Goal: Task Accomplishment & Management: Manage account settings

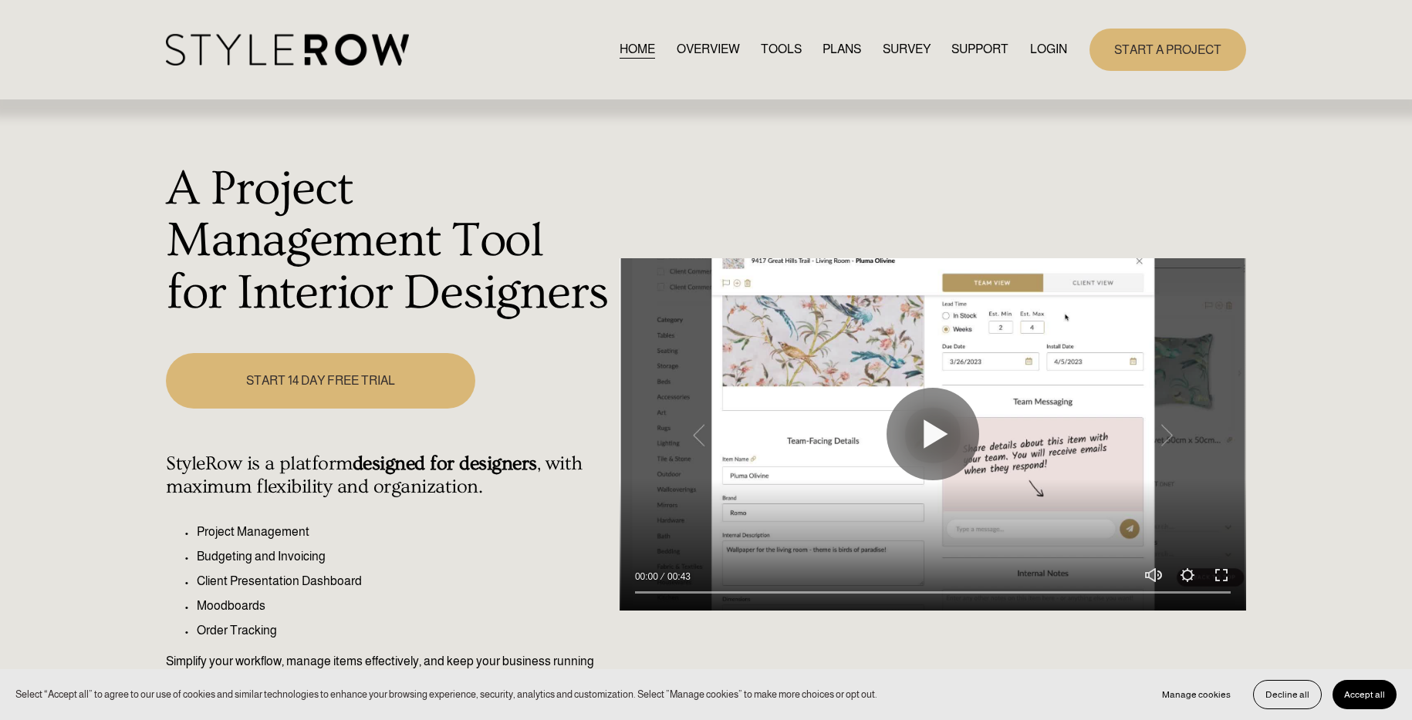
click at [1051, 49] on link "LOGIN" at bounding box center [1048, 49] width 37 height 21
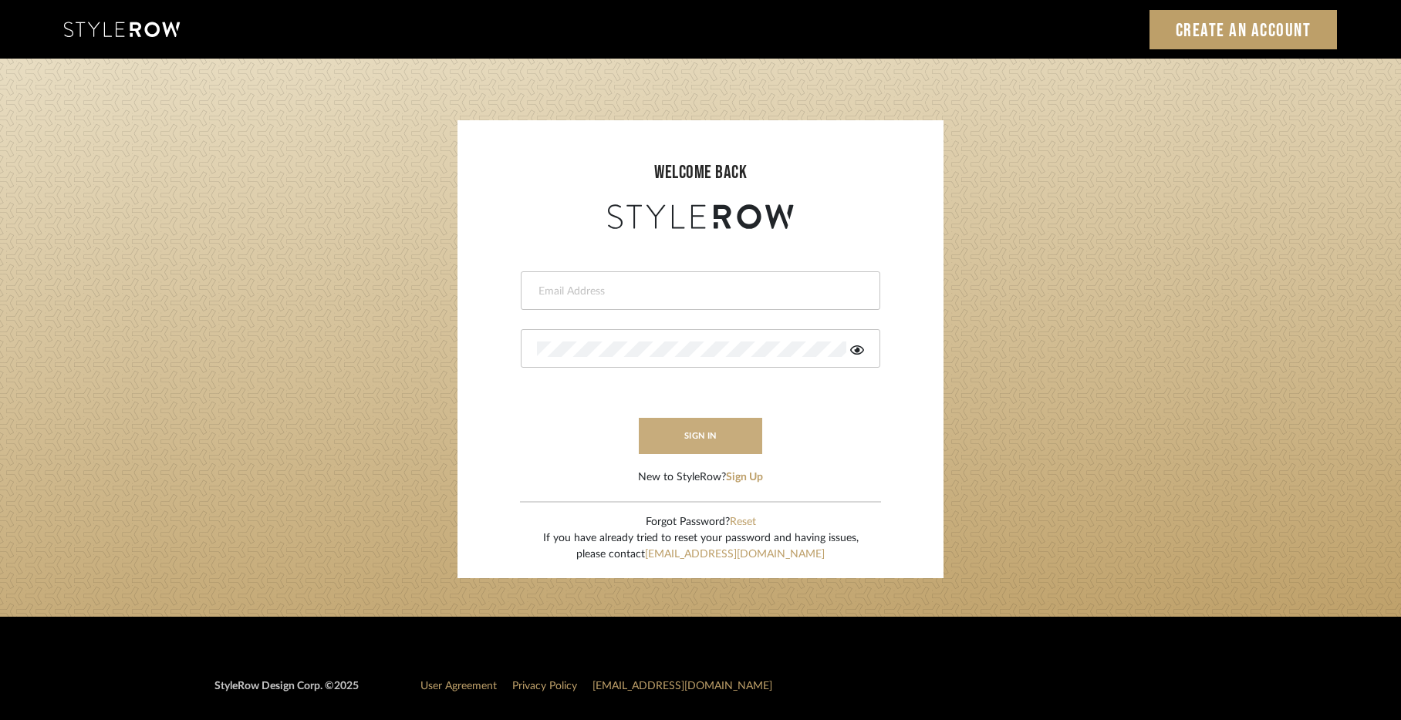
type input "christy@christyb.com"
click at [698, 435] on button "sign in" at bounding box center [700, 436] width 123 height 36
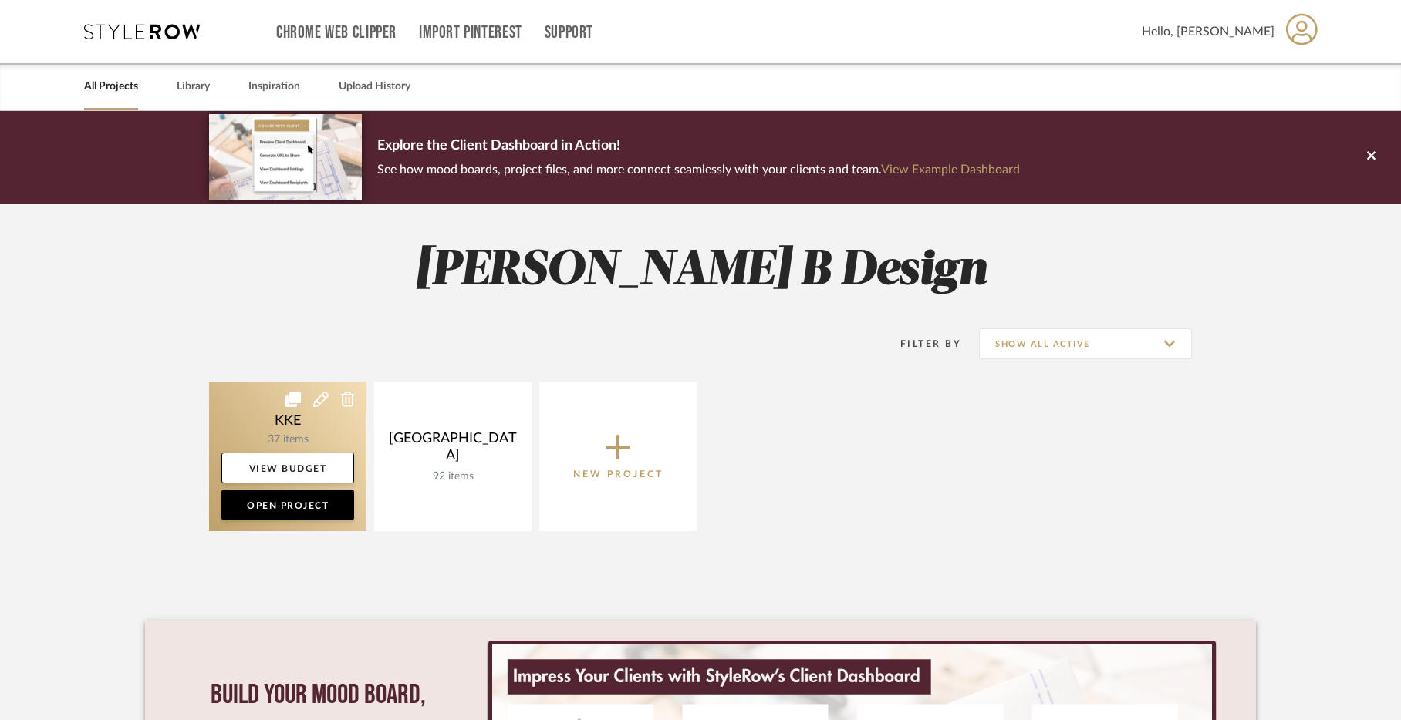
click at [287, 425] on link at bounding box center [287, 457] width 157 height 149
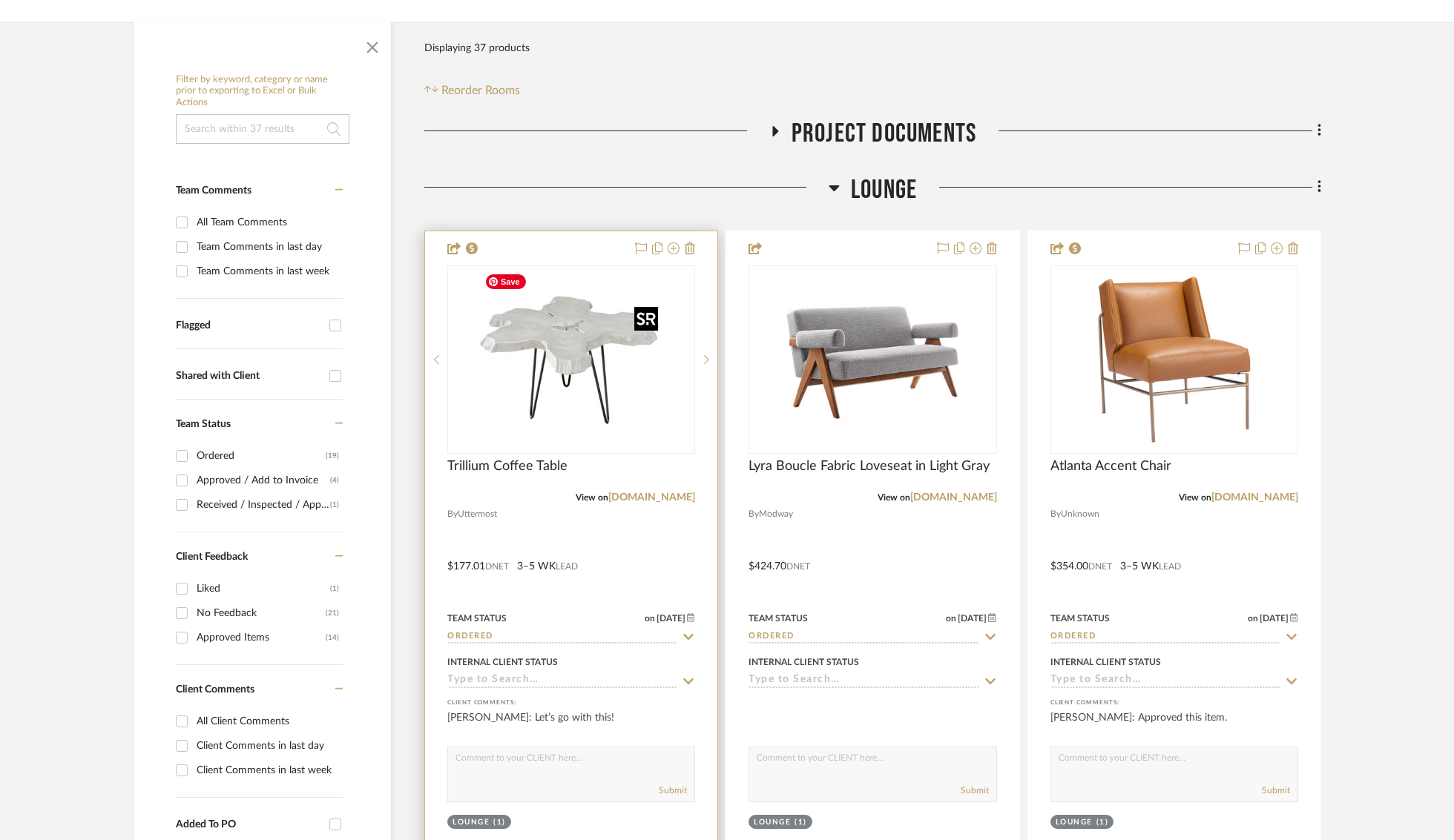
scroll to position [427, 0]
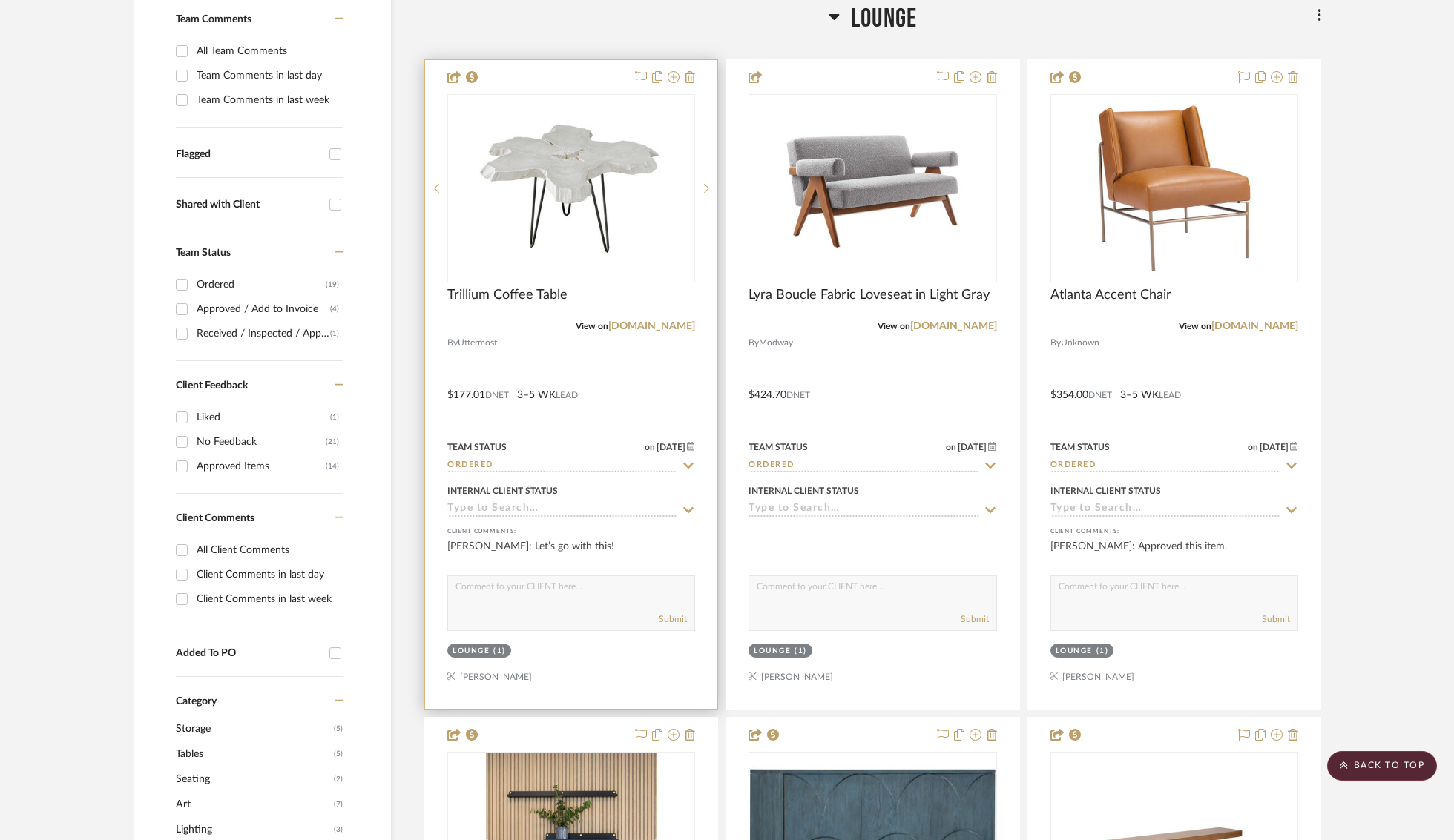
click at [689, 464] on icon at bounding box center [689, 465] width 11 height 6
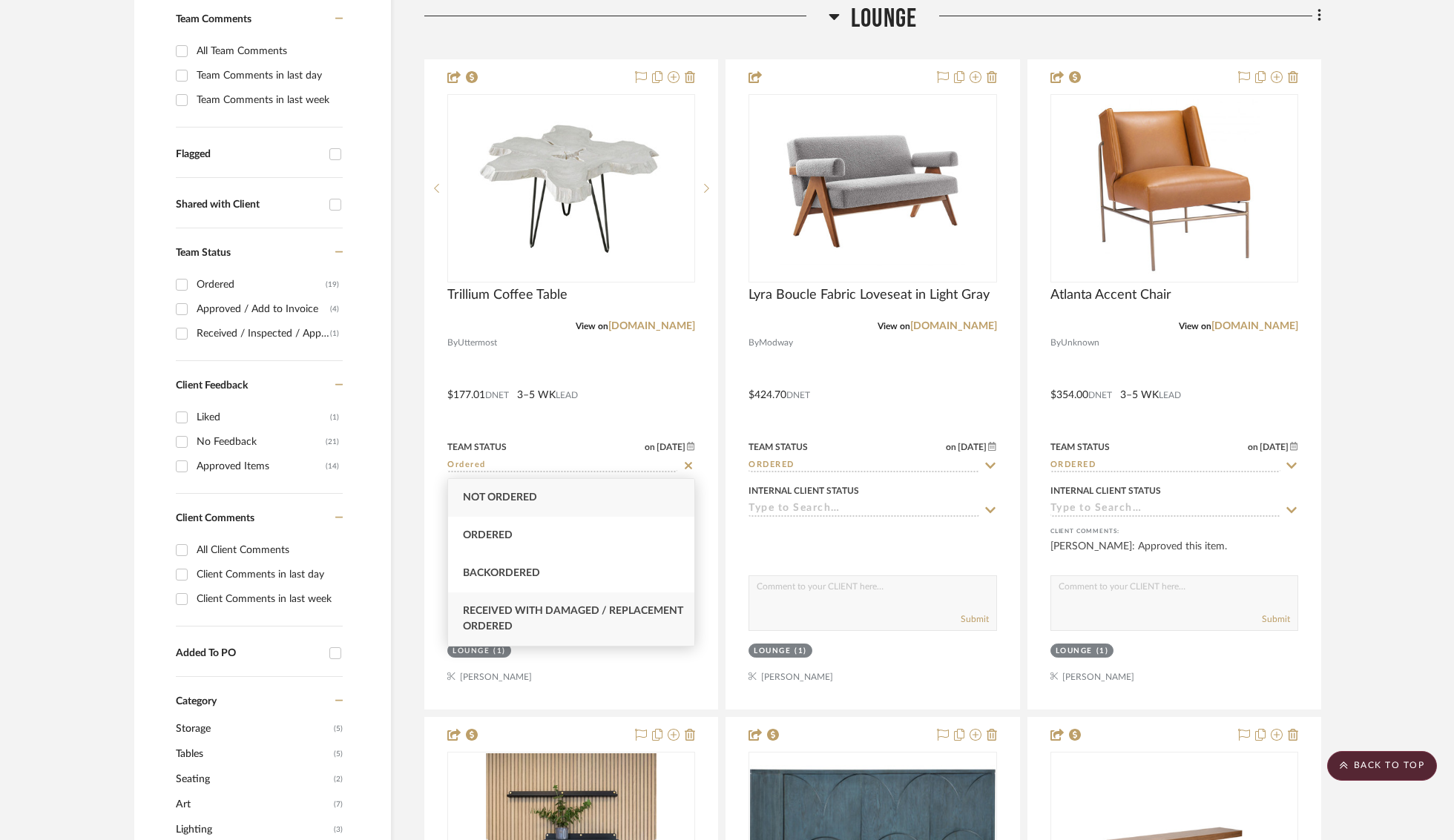
click at [577, 614] on span "Received with Damaged / Replacement Ordered" at bounding box center [572, 618] width 220 height 26
type input "8/18/2025"
type input "Received with Damaged / Replacement Ordered"
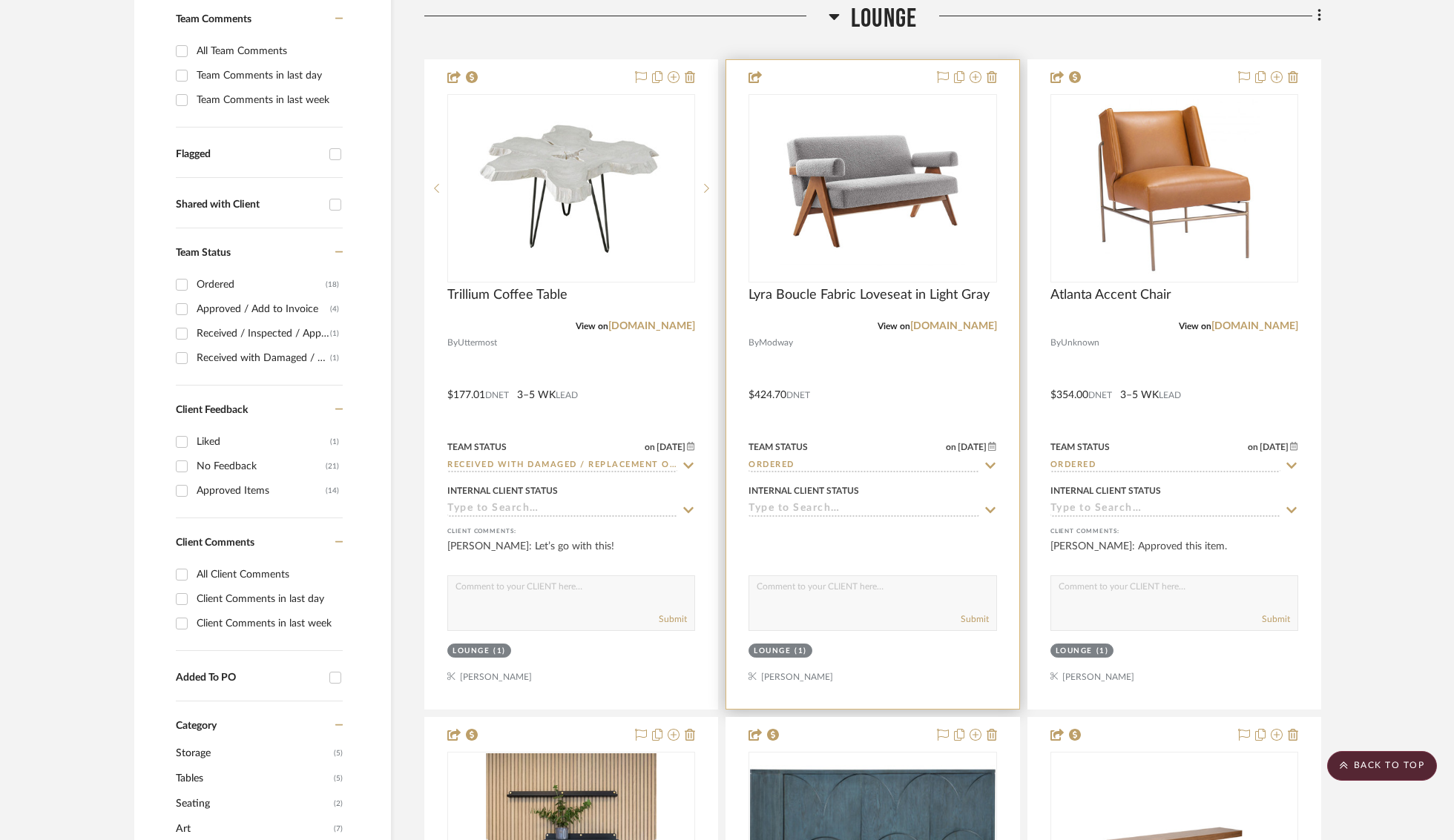
click at [990, 465] on icon at bounding box center [990, 465] width 13 height 12
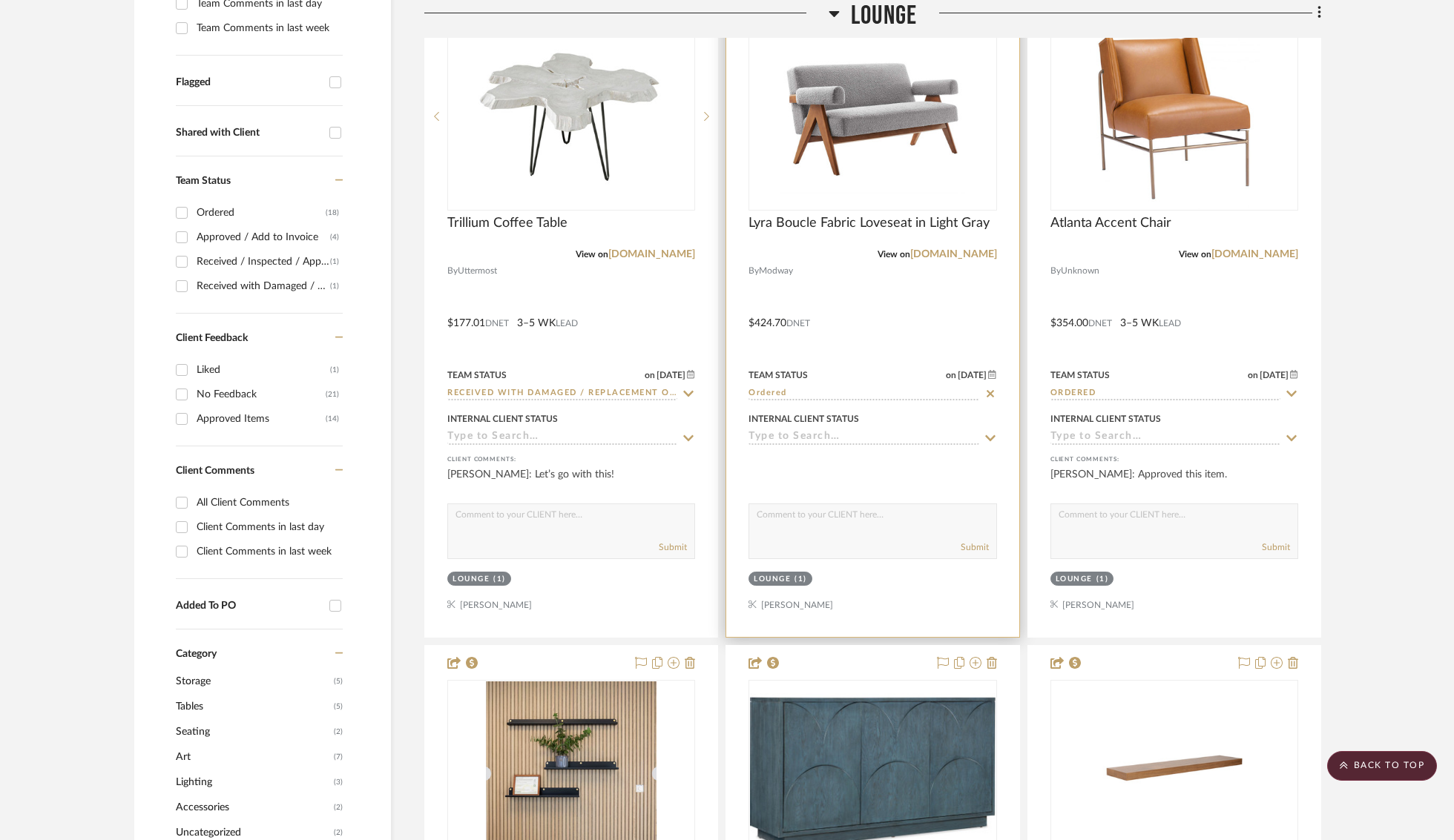
scroll to position [501, 0]
drag, startPoint x: 858, startPoint y: 393, endPoint x: 814, endPoint y: 394, distance: 44.0
click at [858, 393] on input "Ordered" at bounding box center [863, 392] width 230 height 14
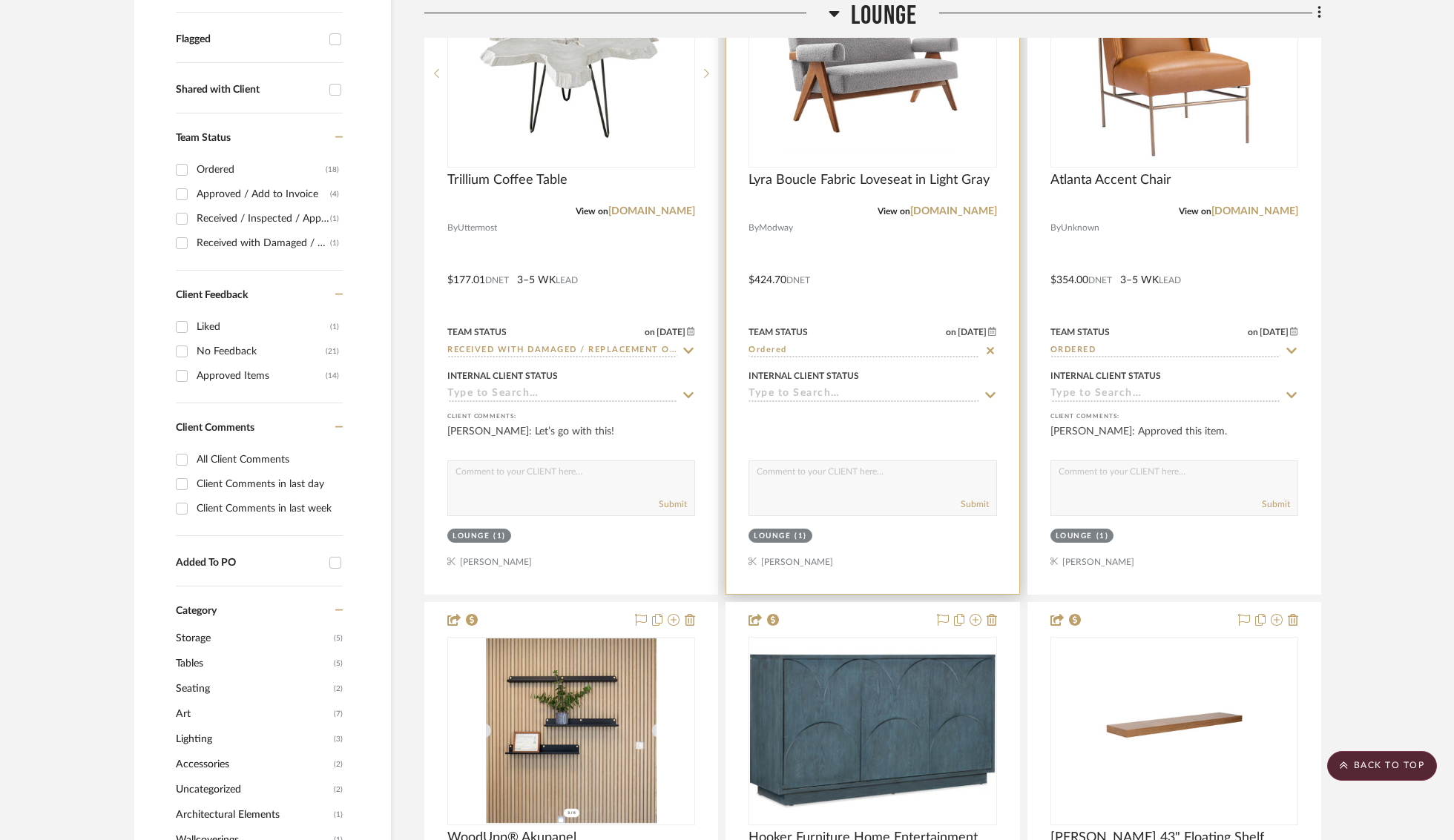
scroll to position [549, 0]
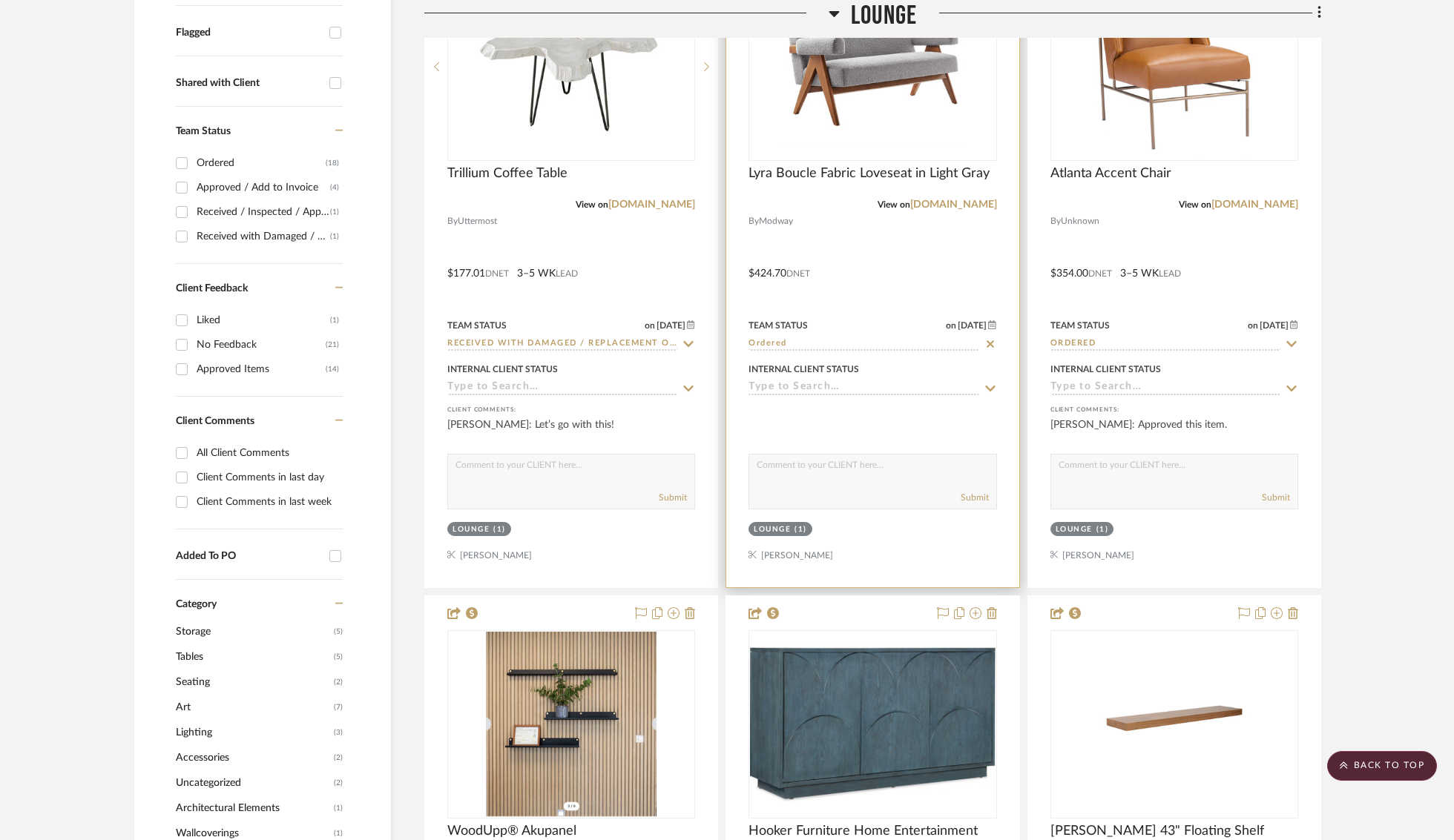
click at [799, 341] on input "Ordered" at bounding box center [863, 344] width 230 height 14
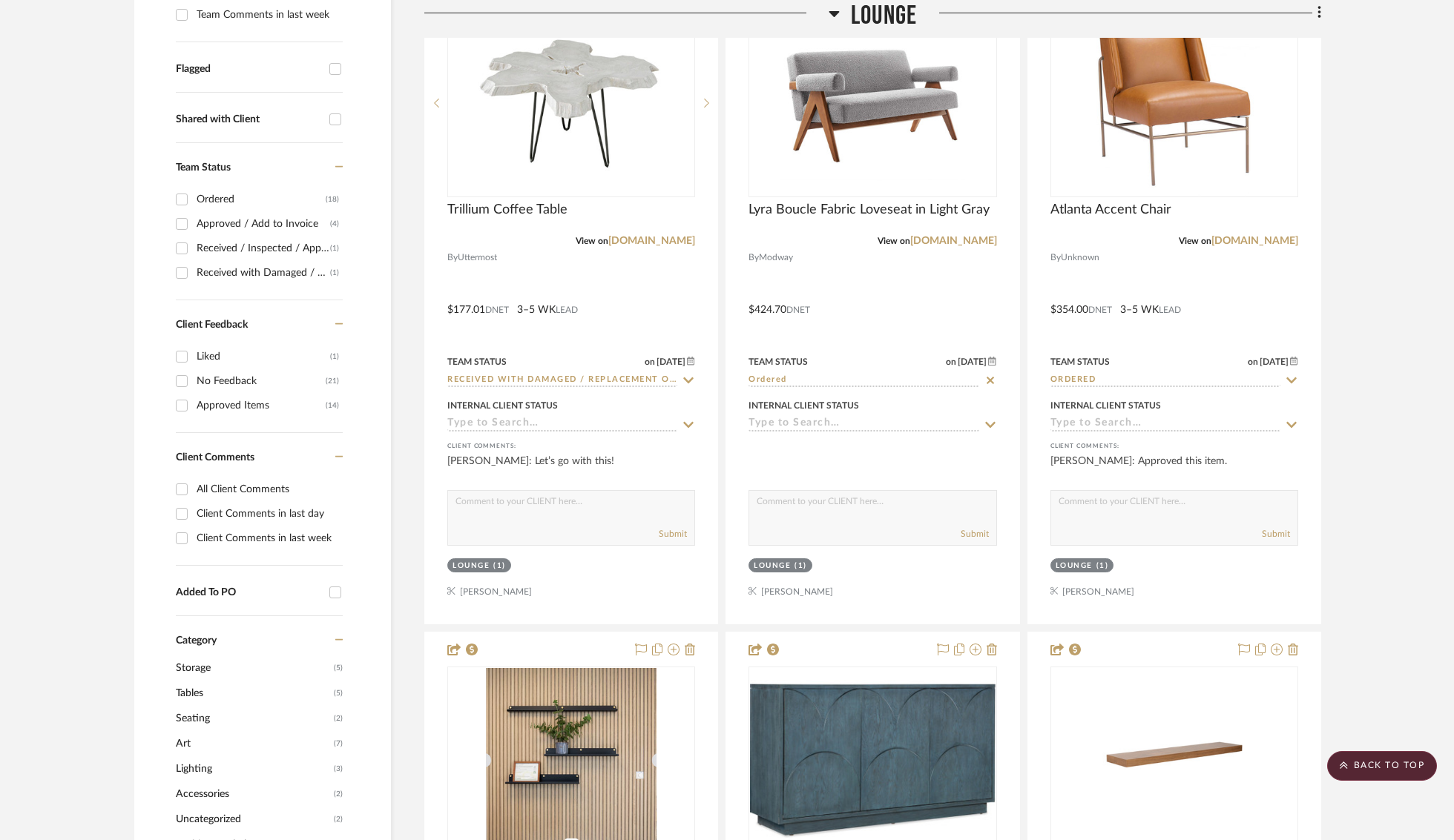
scroll to position [516, 0]
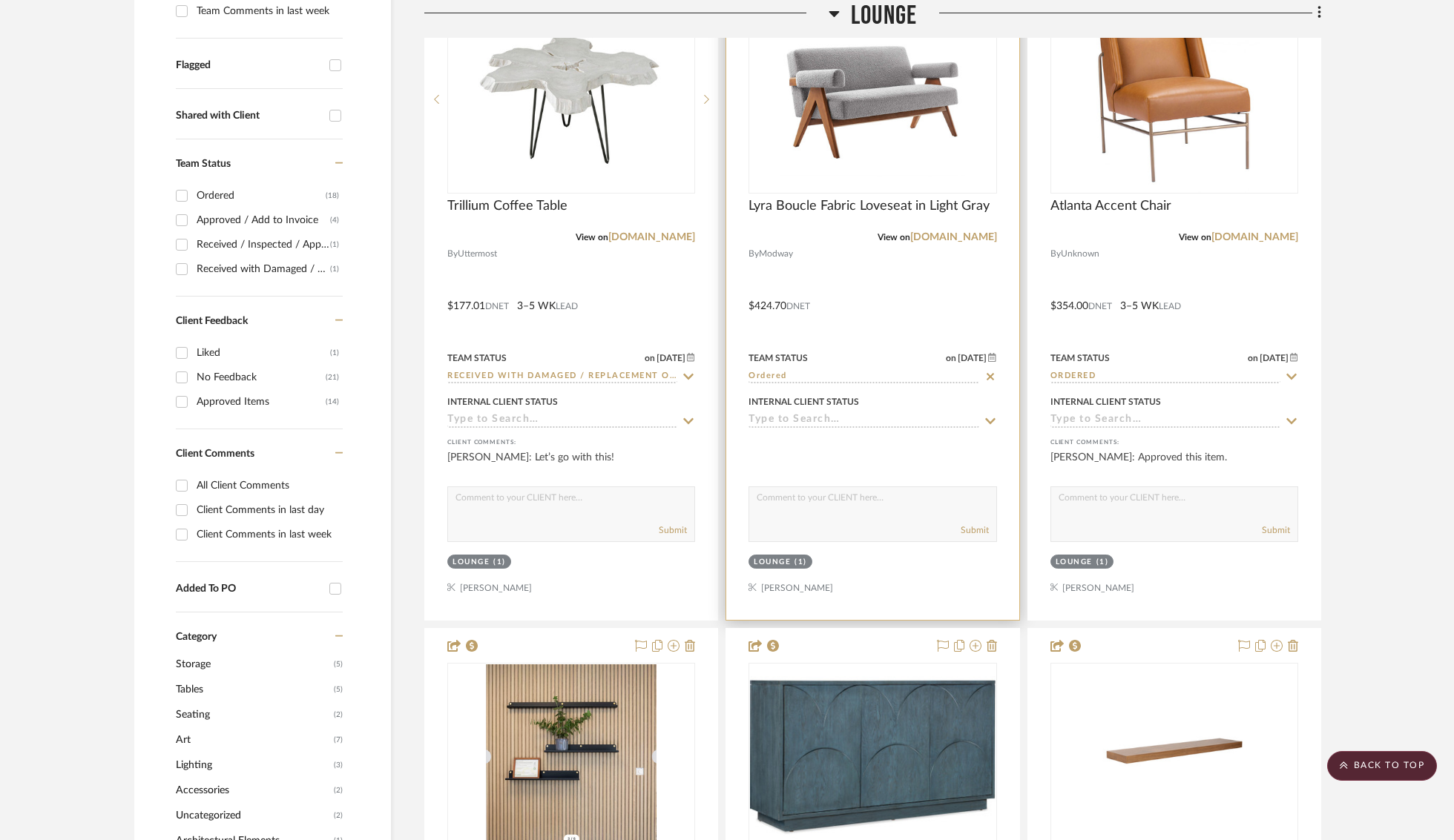
click at [796, 378] on input "Ordered" at bounding box center [863, 377] width 230 height 14
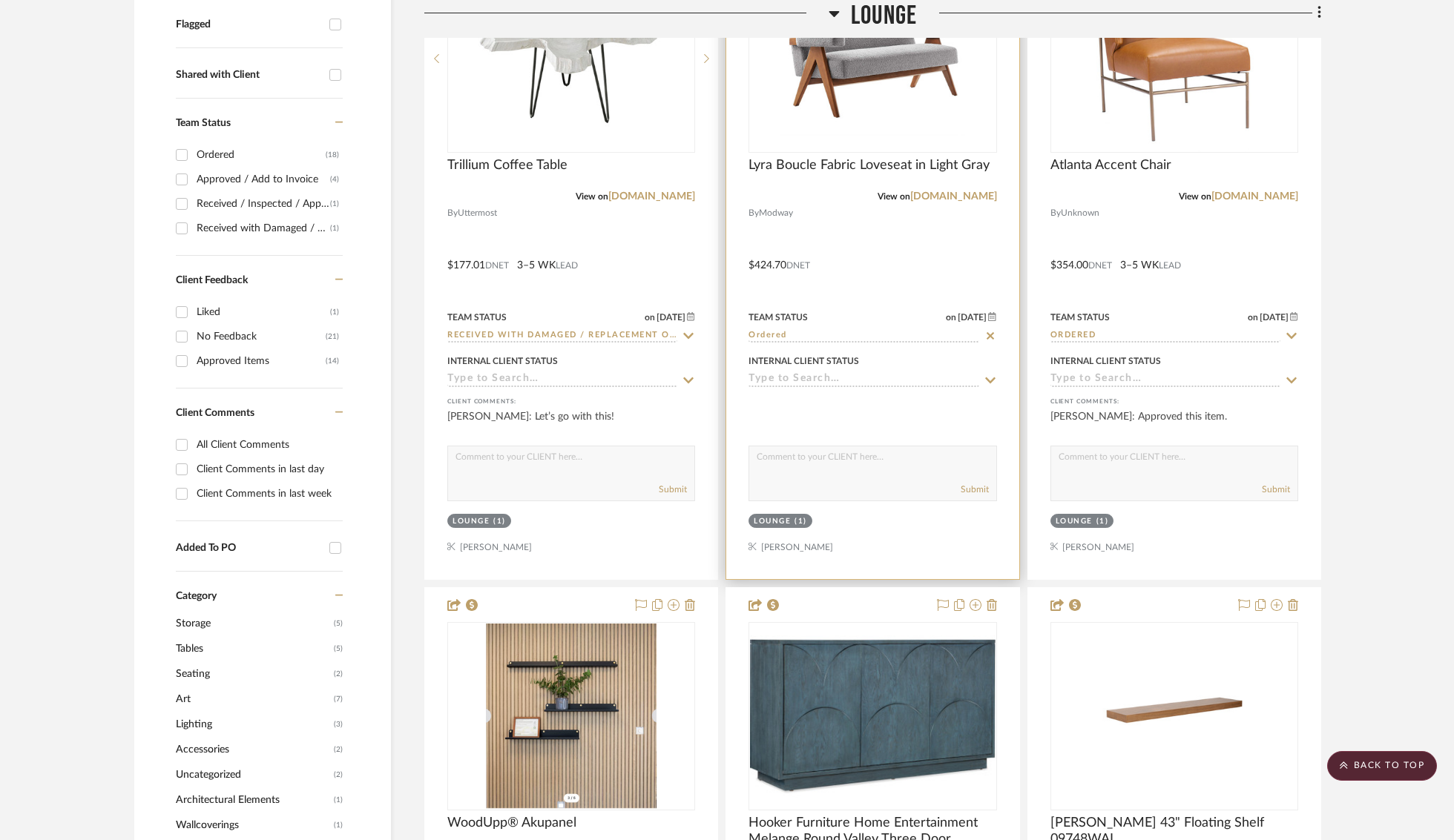
scroll to position [557, 0]
click at [841, 80] on img "0" at bounding box center [872, 58] width 186 height 185
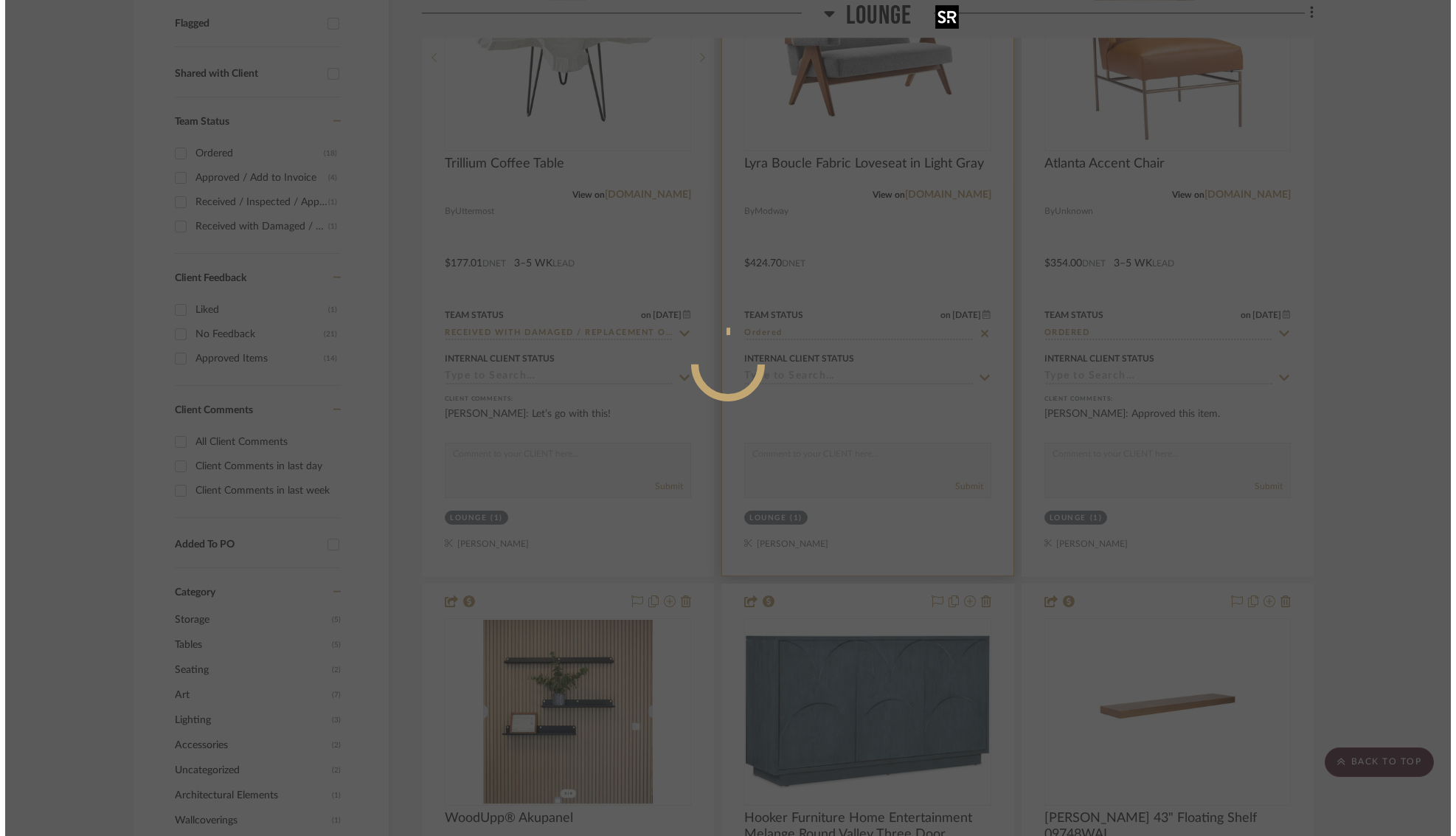
scroll to position [0, 0]
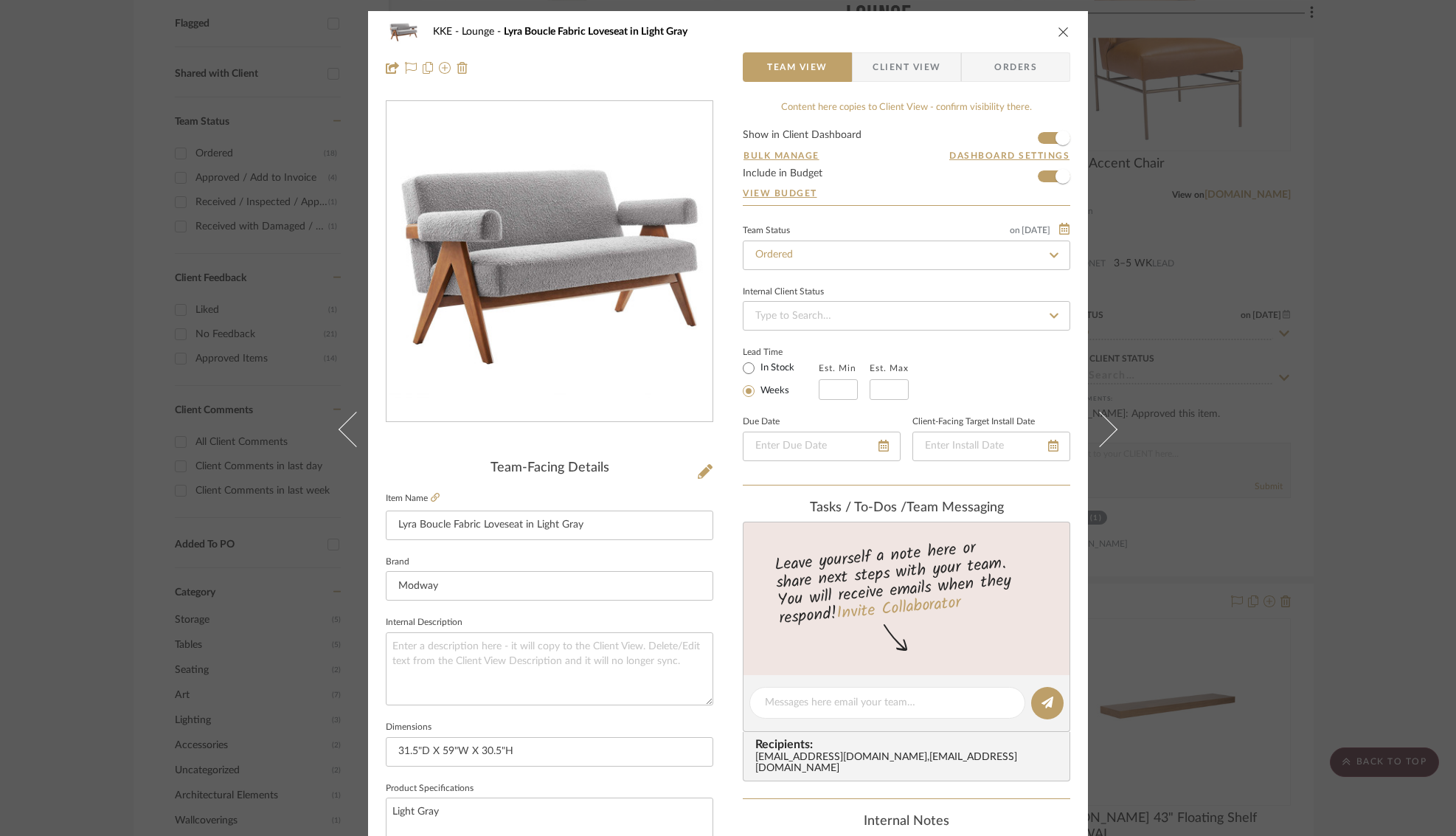
click at [1053, 256] on icon at bounding box center [1054, 254] width 13 height 11
click at [1049, 253] on icon at bounding box center [1054, 254] width 13 height 11
type input "8/18/2025"
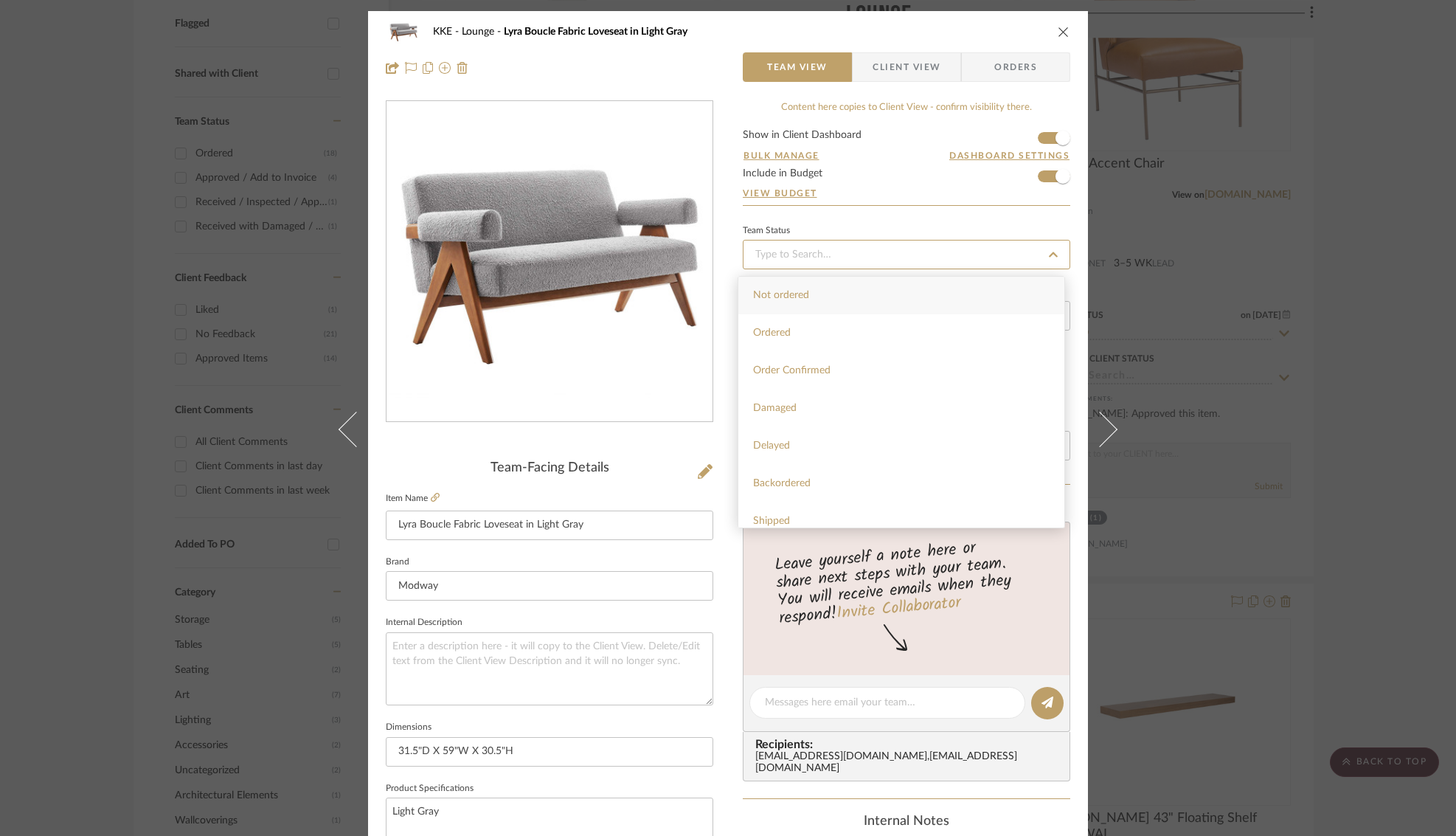
type input "8/18/2025"
click at [804, 343] on div "Inspected" at bounding box center [901, 343] width 326 height 37
type input "8/18/2025"
type input "Inspected"
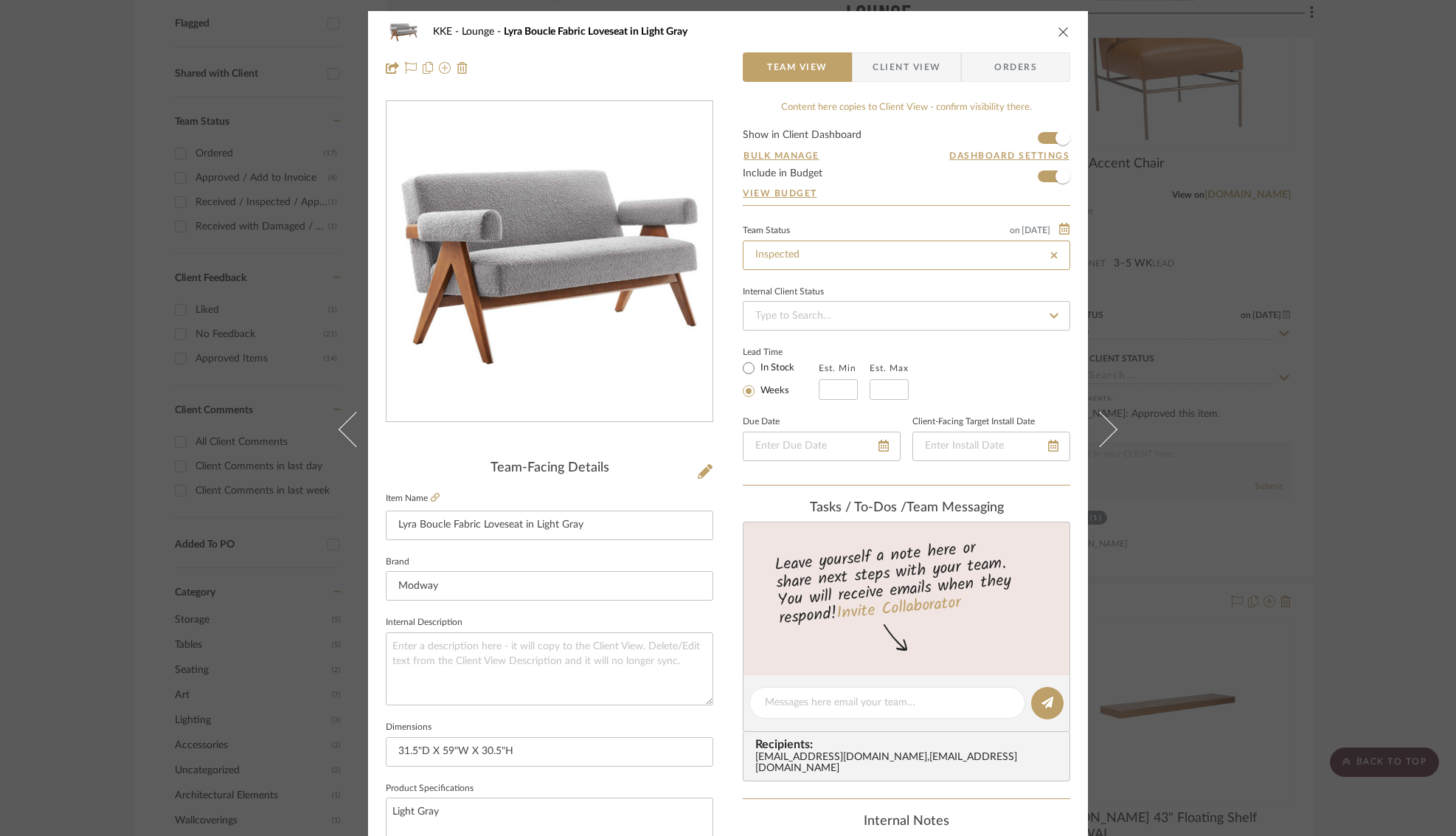
type input "Inspected"
click at [1057, 29] on icon "close" at bounding box center [1063, 32] width 11 height 11
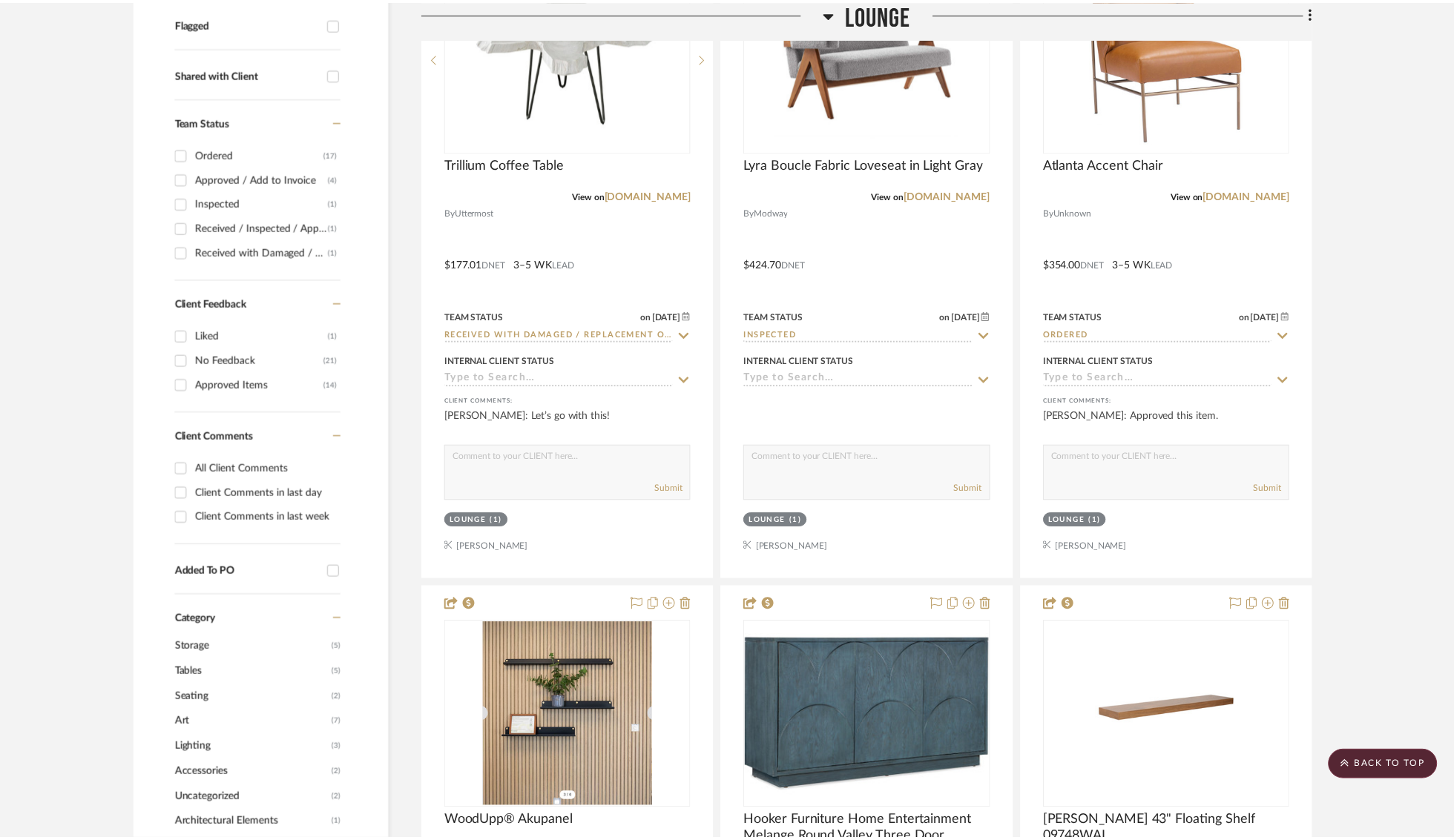
scroll to position [557, 0]
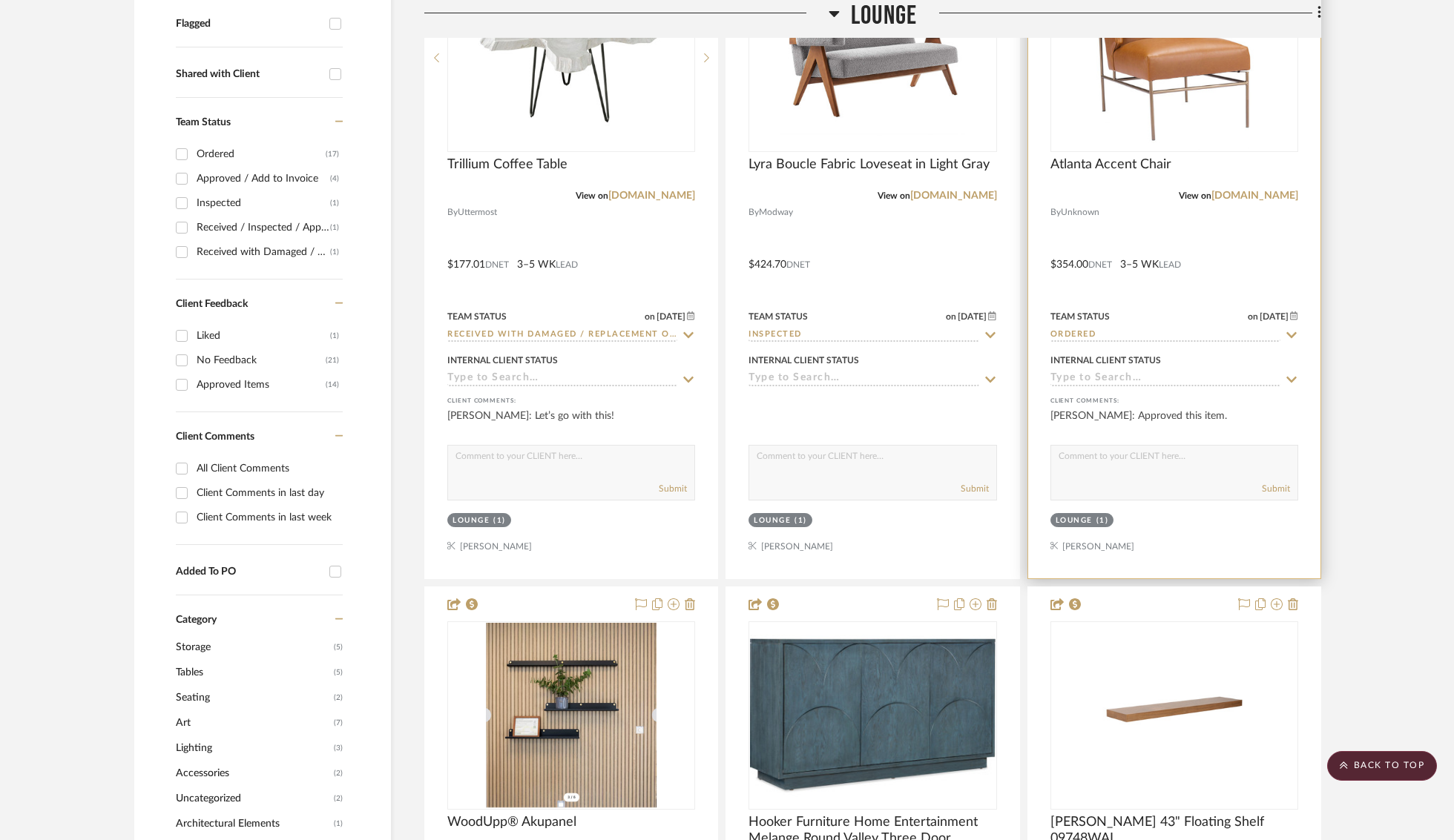
click at [1291, 335] on icon at bounding box center [1291, 334] width 13 height 12
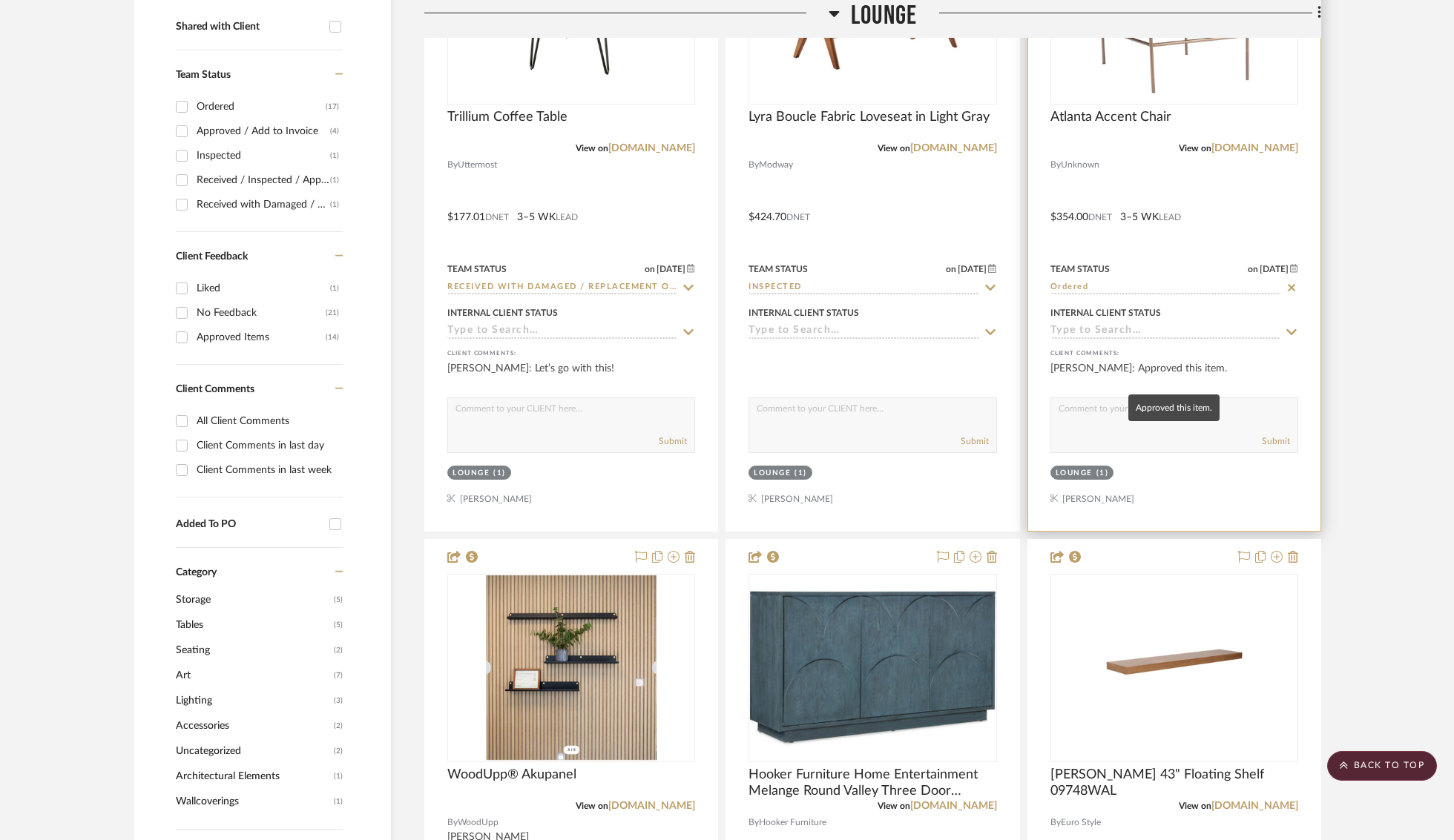
scroll to position [607, 0]
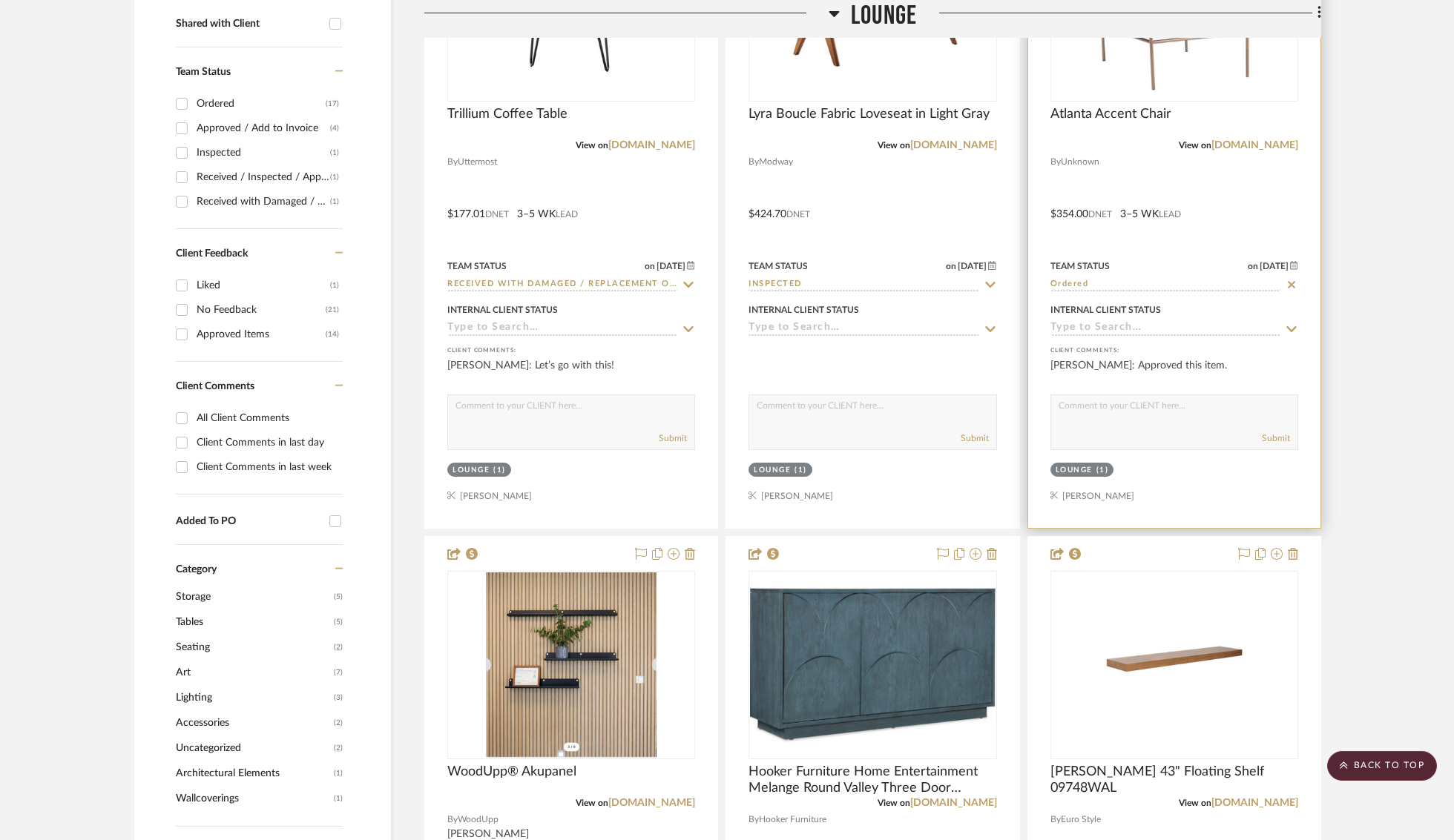
click at [1089, 284] on input "Ordered" at bounding box center [1165, 284] width 230 height 14
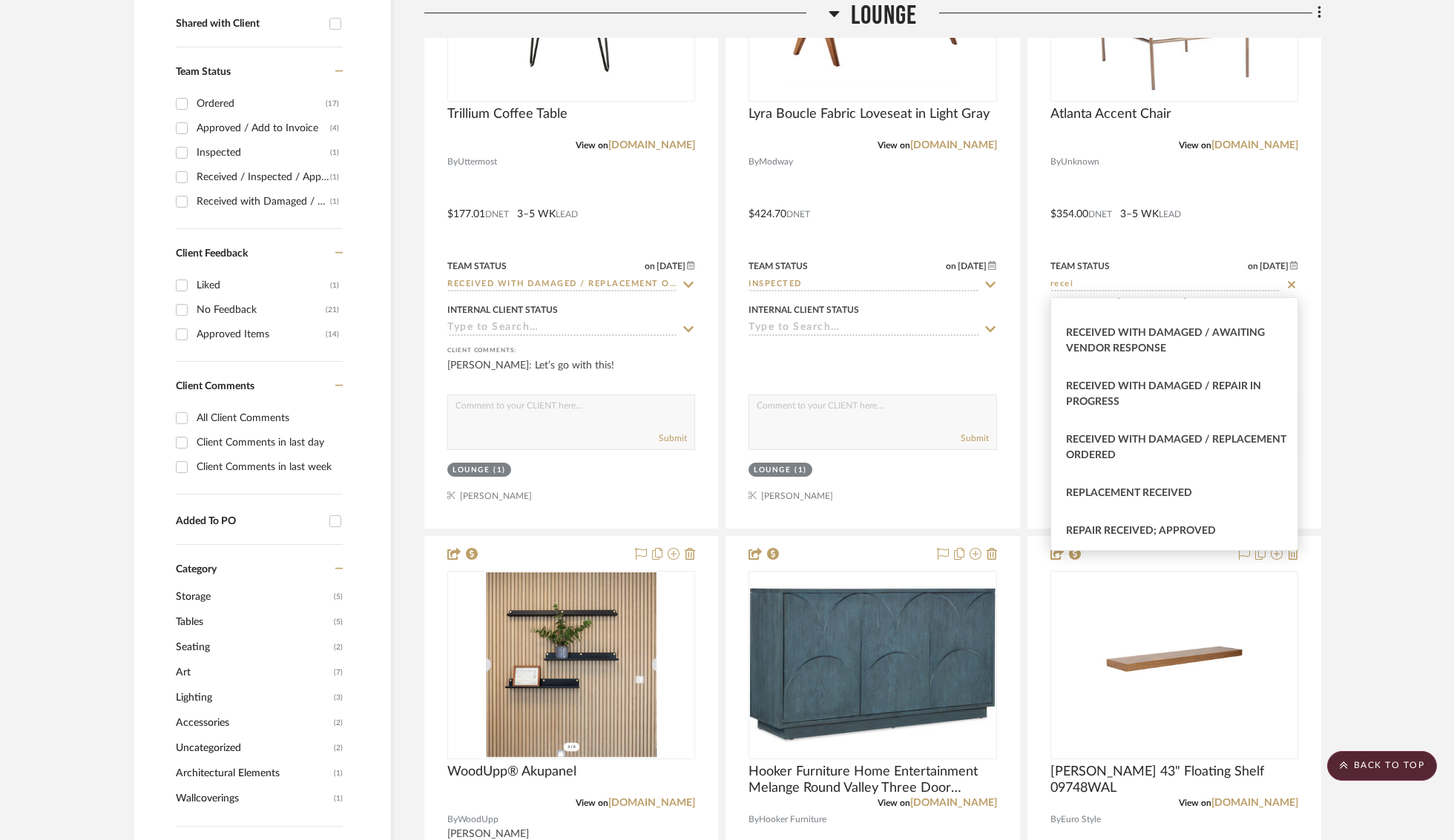
scroll to position [188, 0]
type input "recei"
click at [1152, 338] on span "Received with Damaged / Awaiting Vendor Response" at bounding box center [1165, 340] width 199 height 26
type input "8/18/2025"
type input "Received with Damaged / Awaiting Vendor Response"
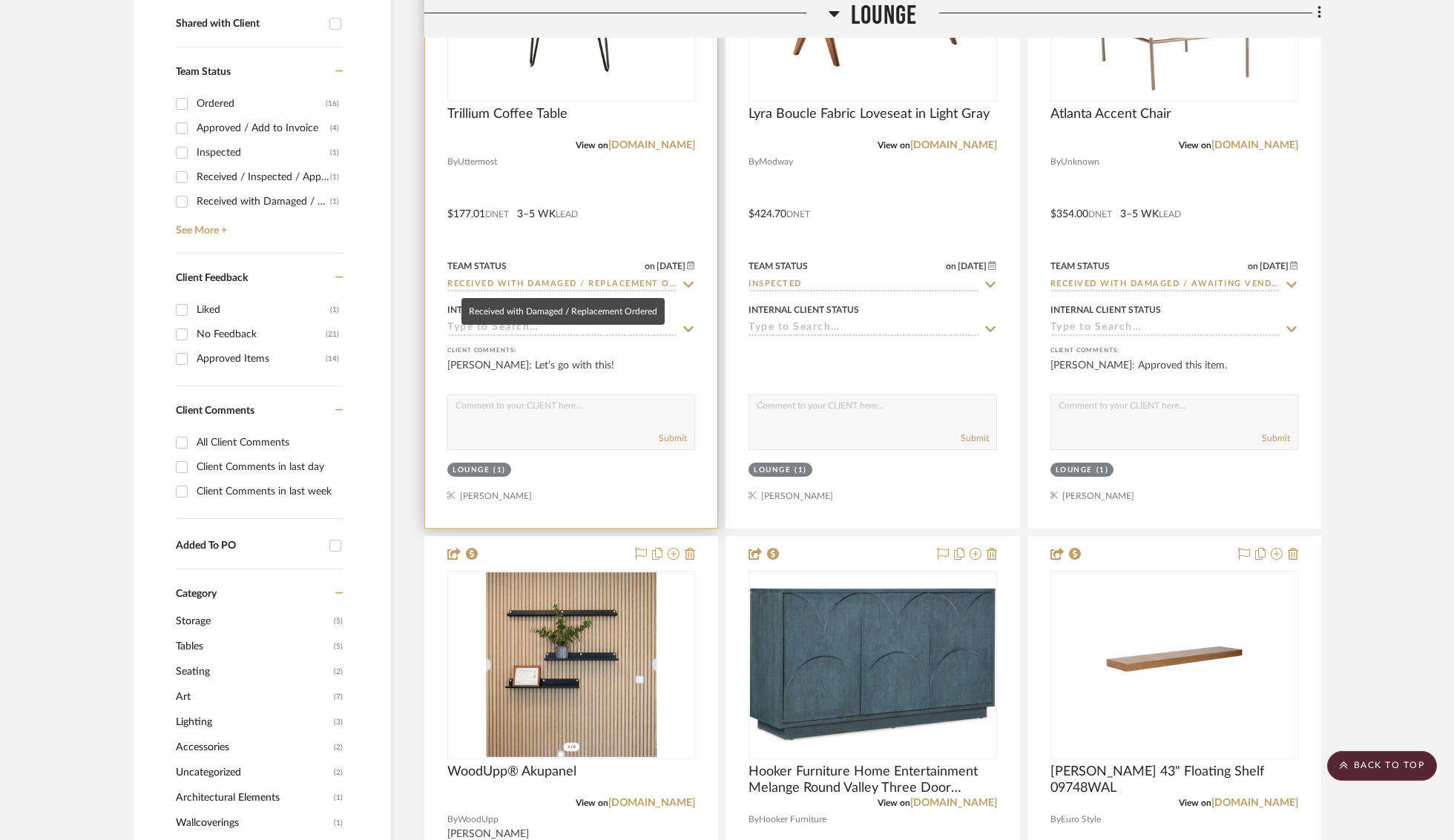
click at [592, 285] on input "Received with Damaged / Replacement Ordered" at bounding box center [562, 284] width 230 height 14
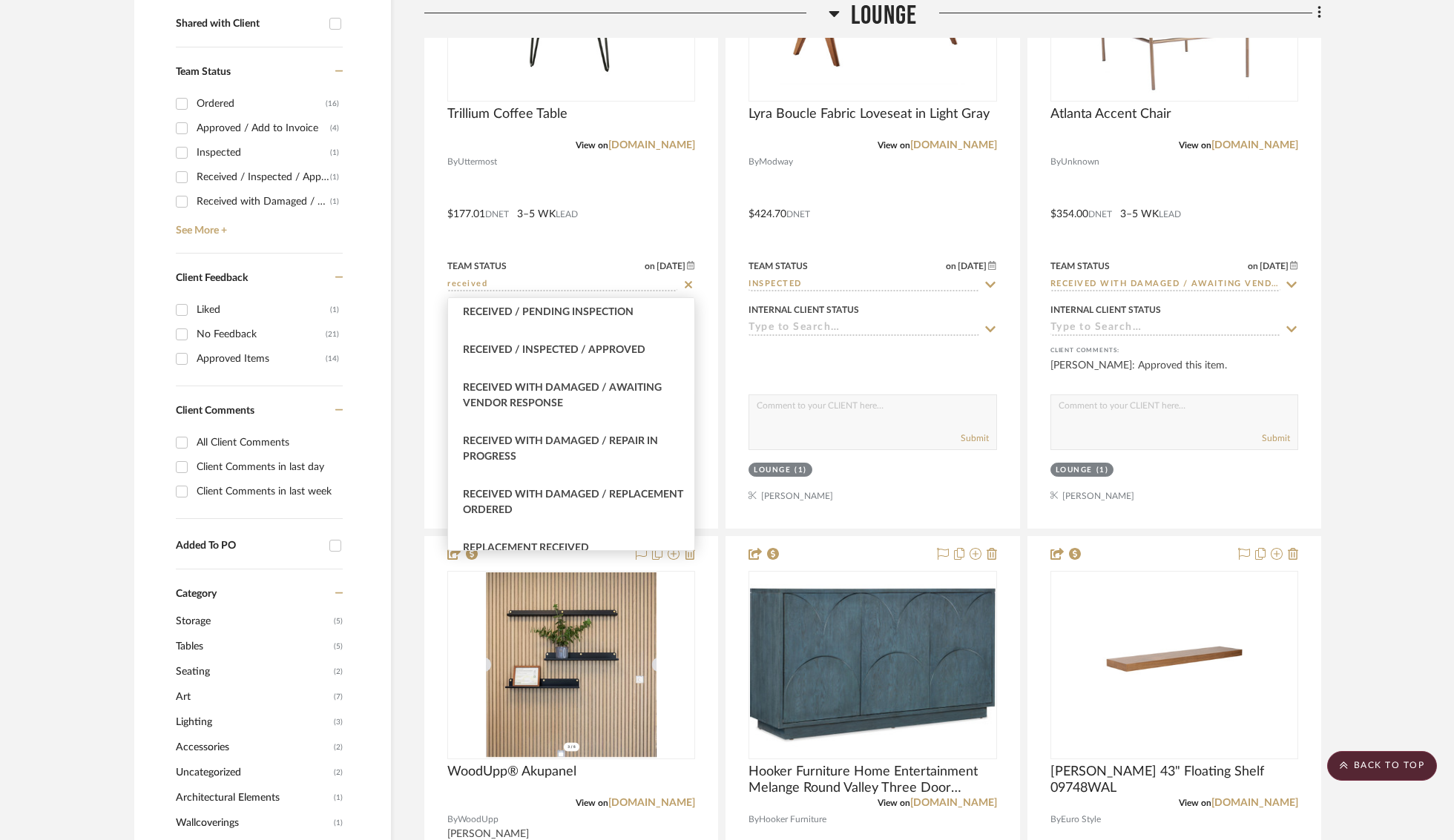
scroll to position [100, 0]
click at [567, 388] on span "Received with Damaged / Awaiting Vendor Response" at bounding box center [562, 390] width 199 height 26
type input "Received with Damaged / Awaiting Vendor Response"
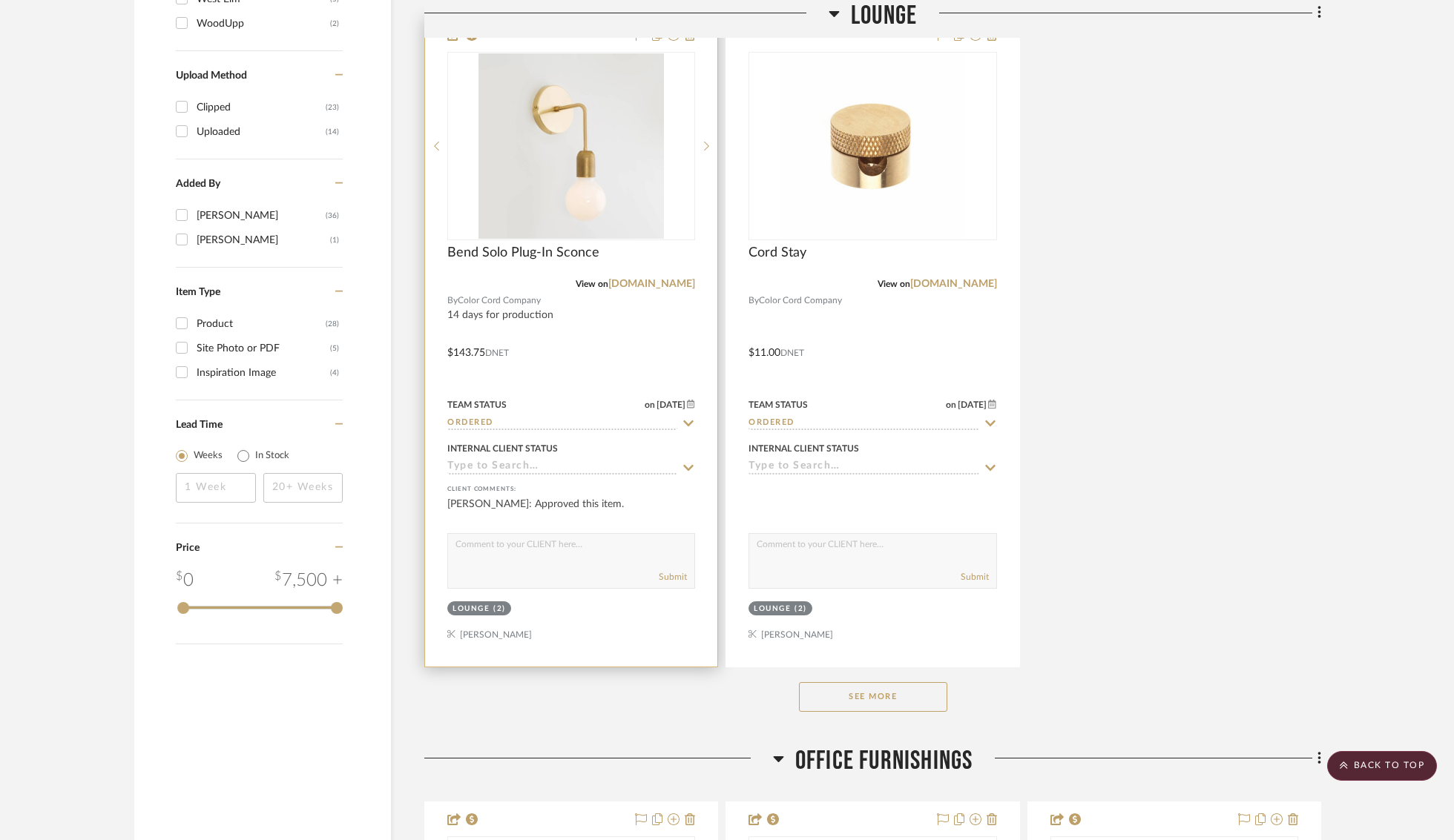
scroll to position [1788, 0]
click at [527, 415] on input "Ordered" at bounding box center [562, 420] width 230 height 14
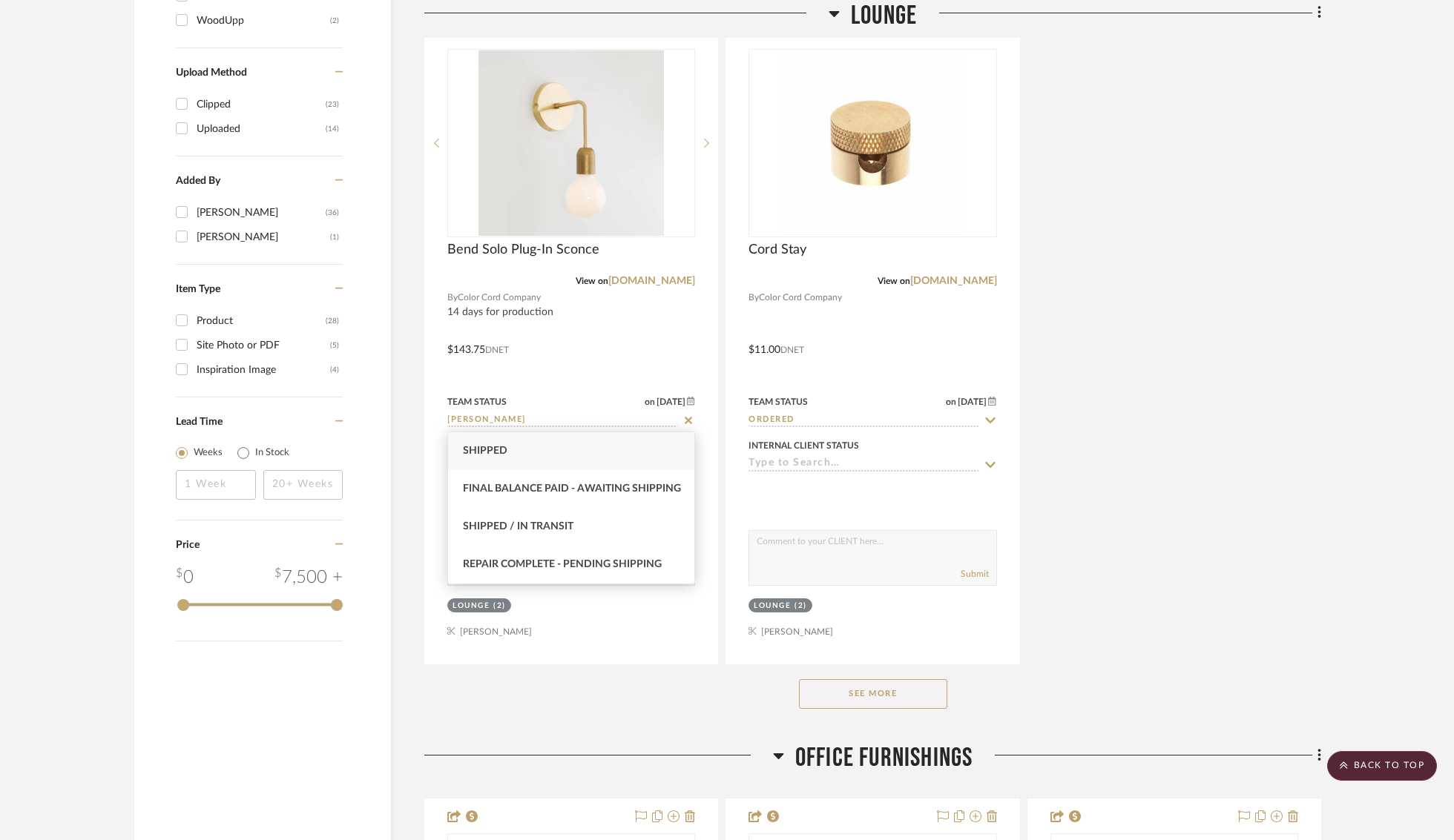
type input "shipp"
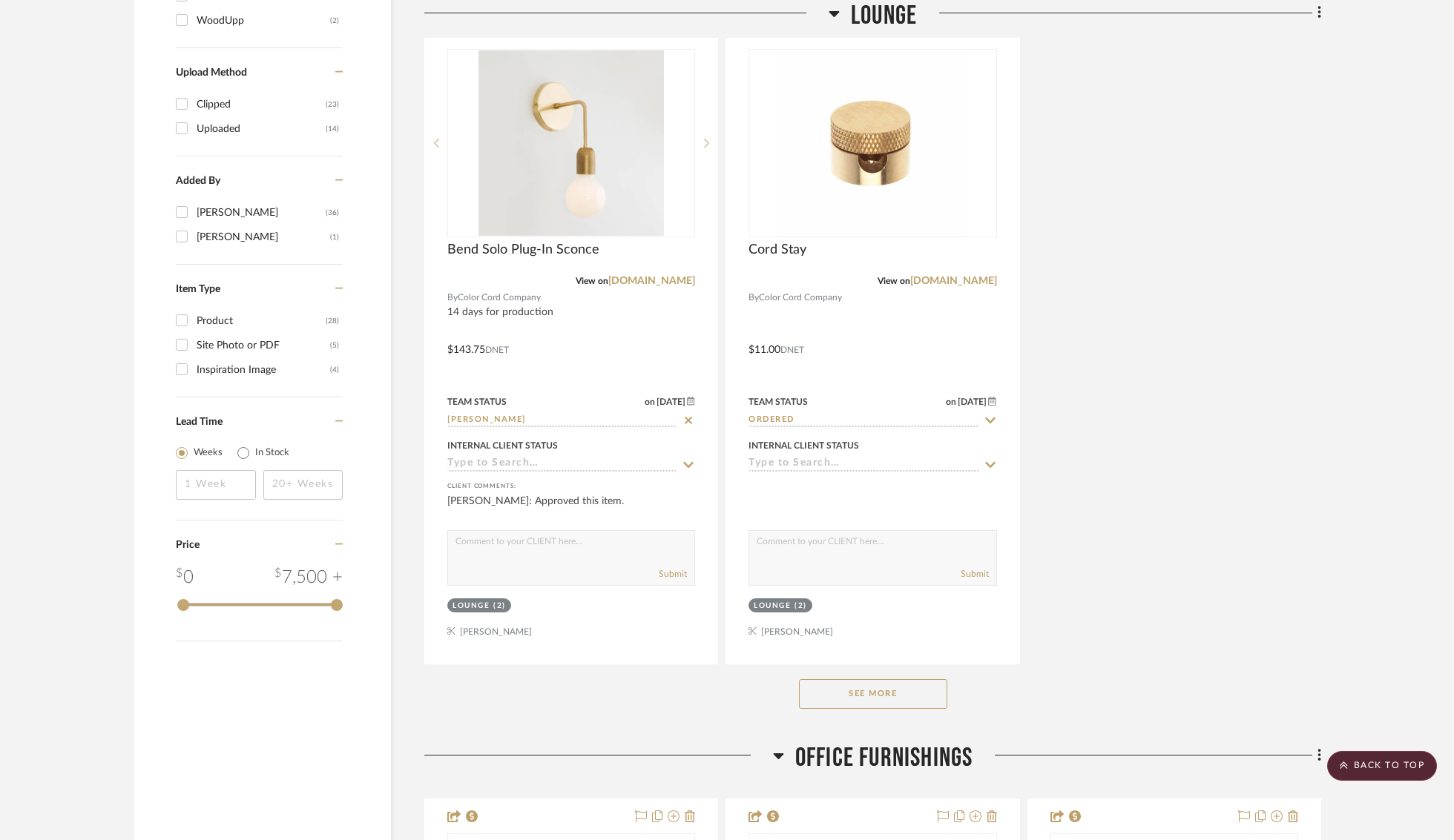
scroll to position [1788, 0]
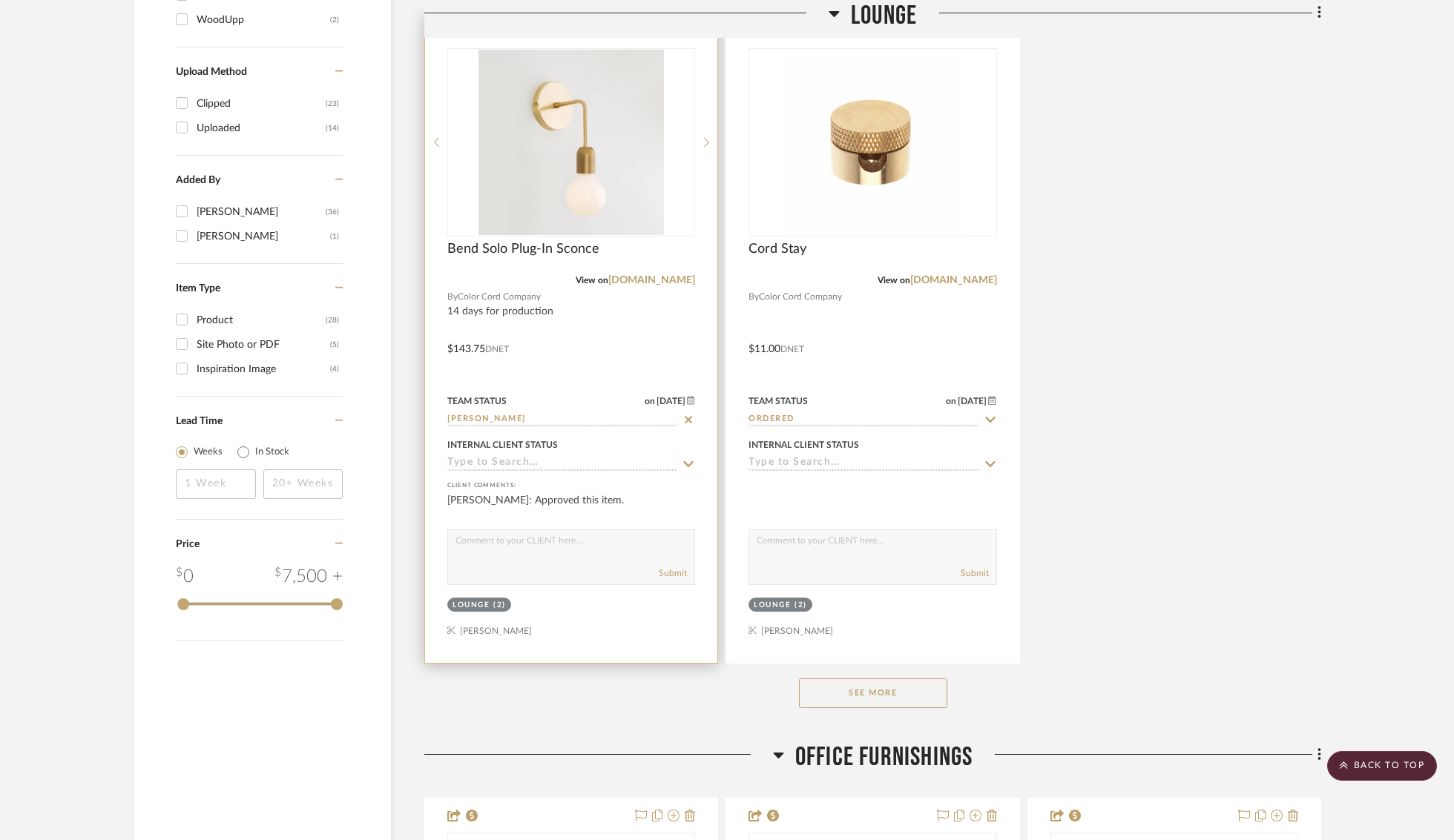
type input "8/18/2025"
click at [511, 413] on input at bounding box center [562, 420] width 230 height 14
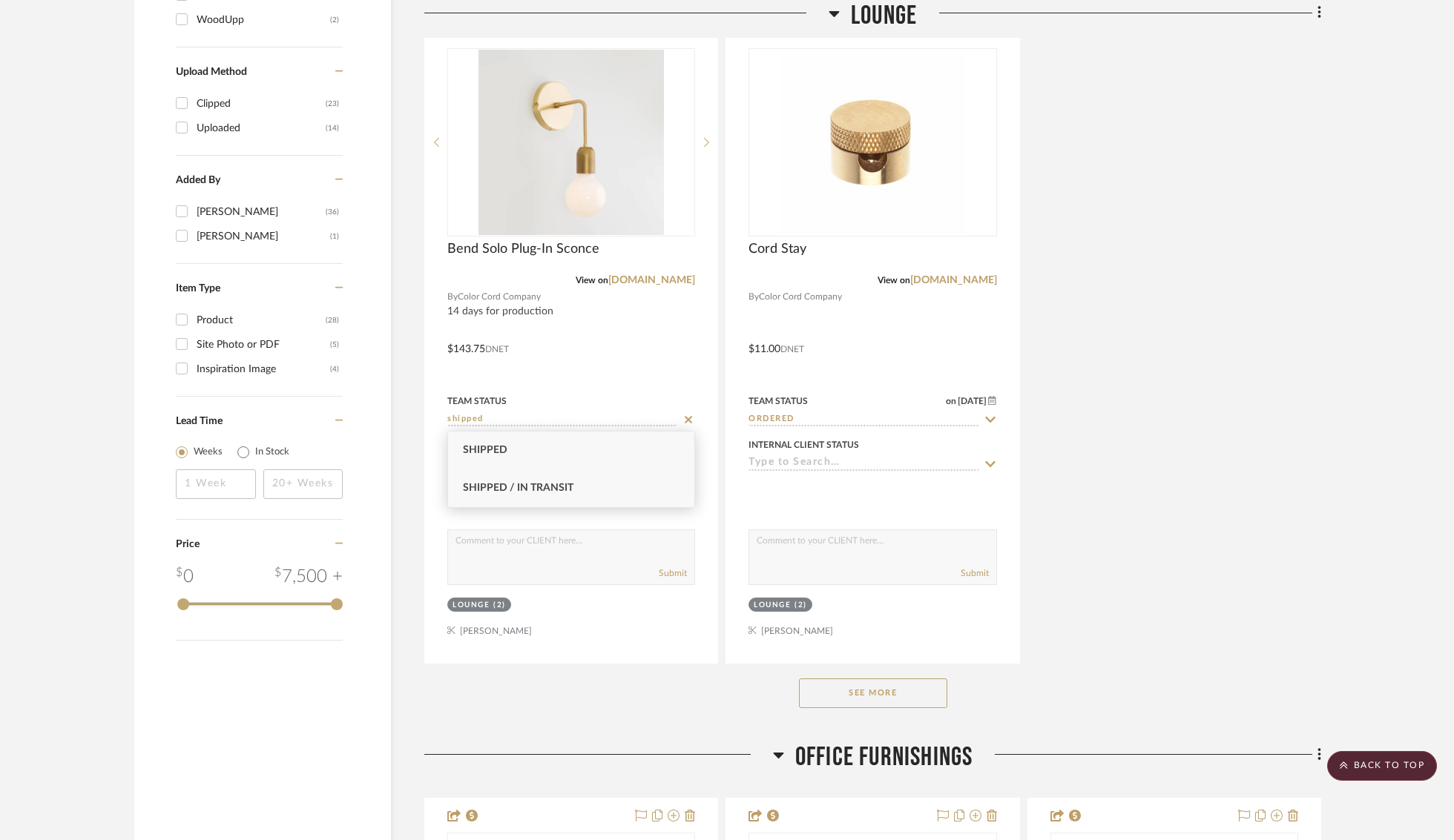
click at [553, 488] on span "Shipped / In Transit" at bounding box center [517, 487] width 111 height 11
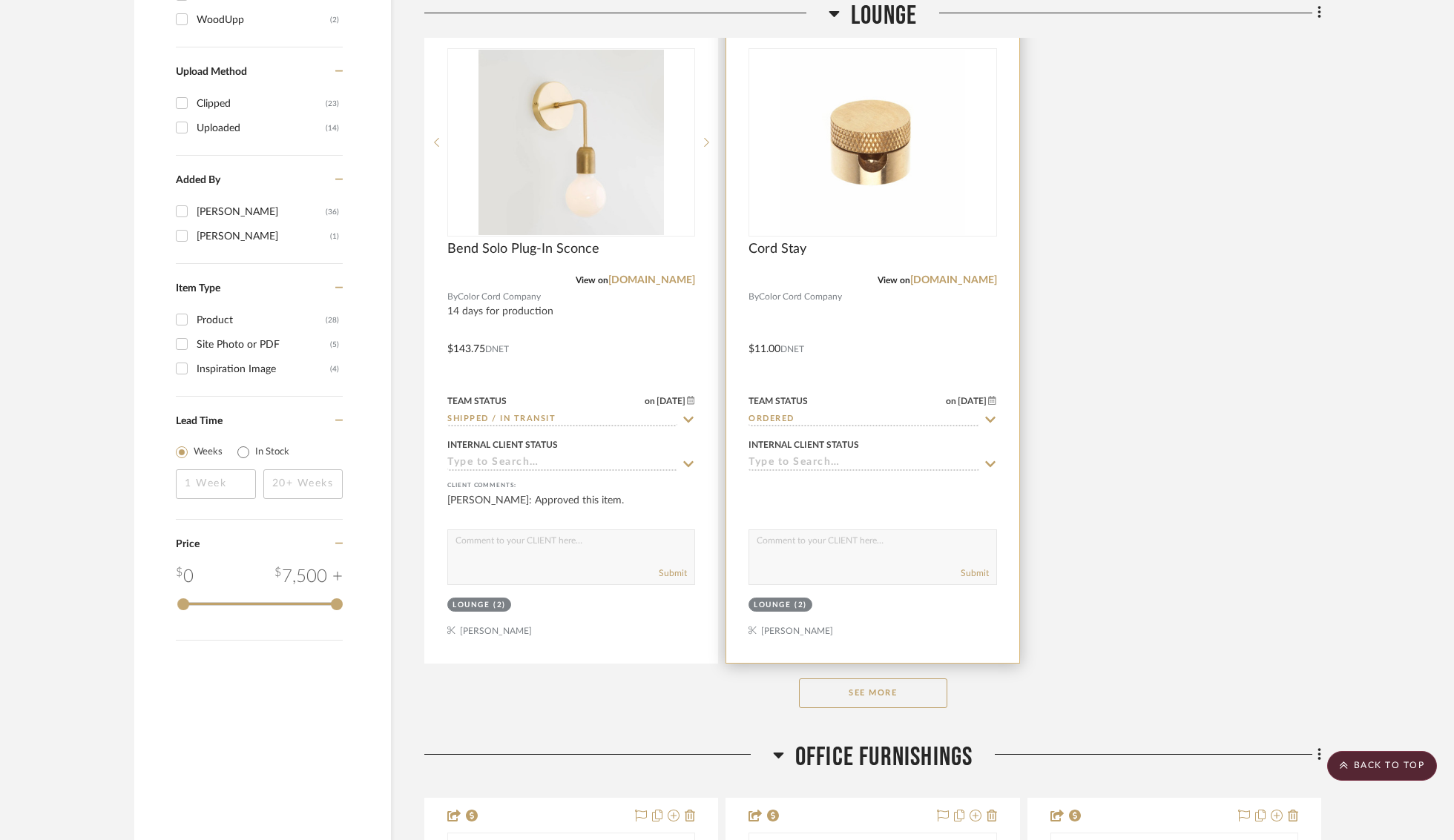
scroll to position [1813, 0]
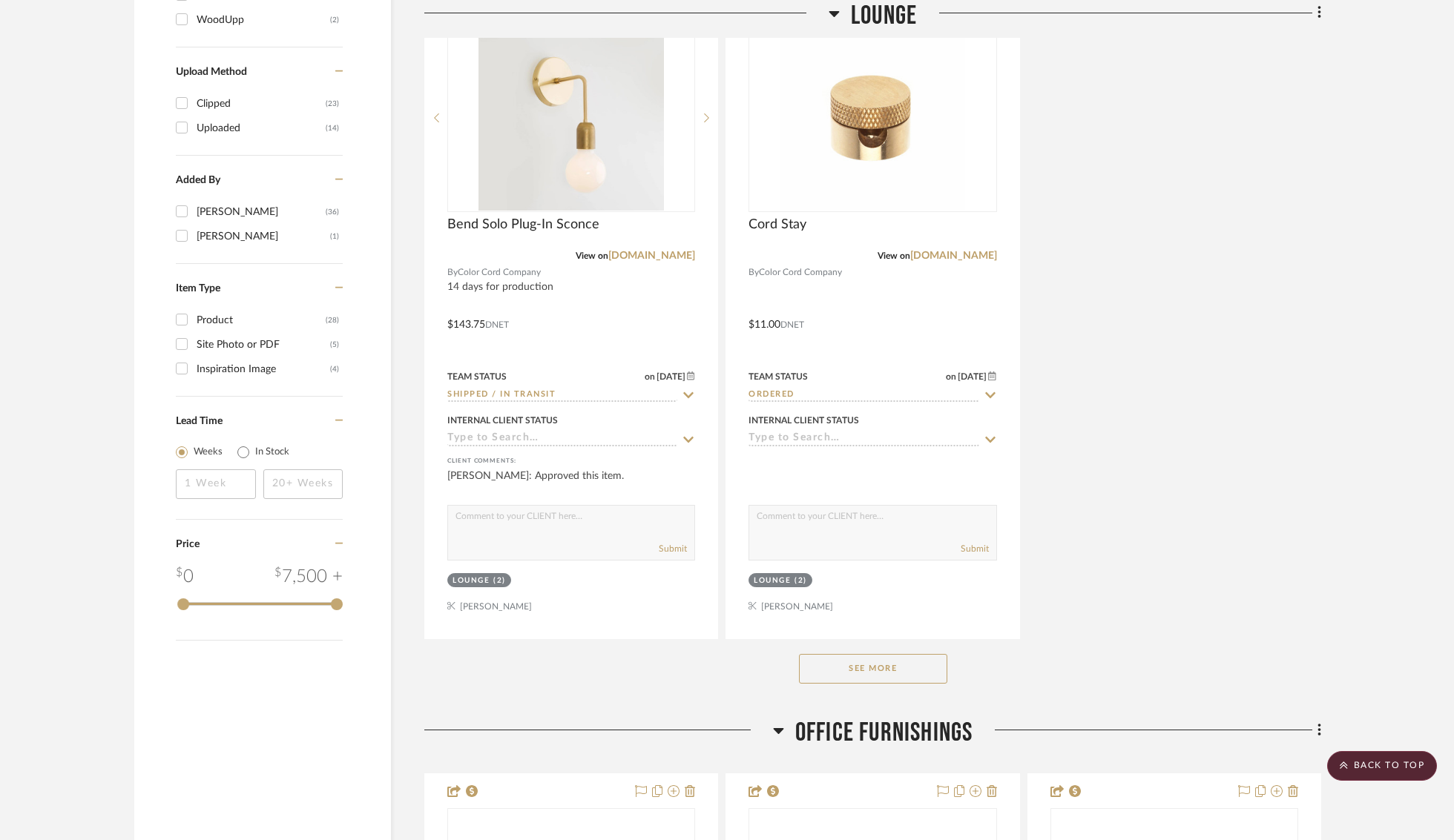
click at [886, 666] on button "See More" at bounding box center [873, 668] width 148 height 30
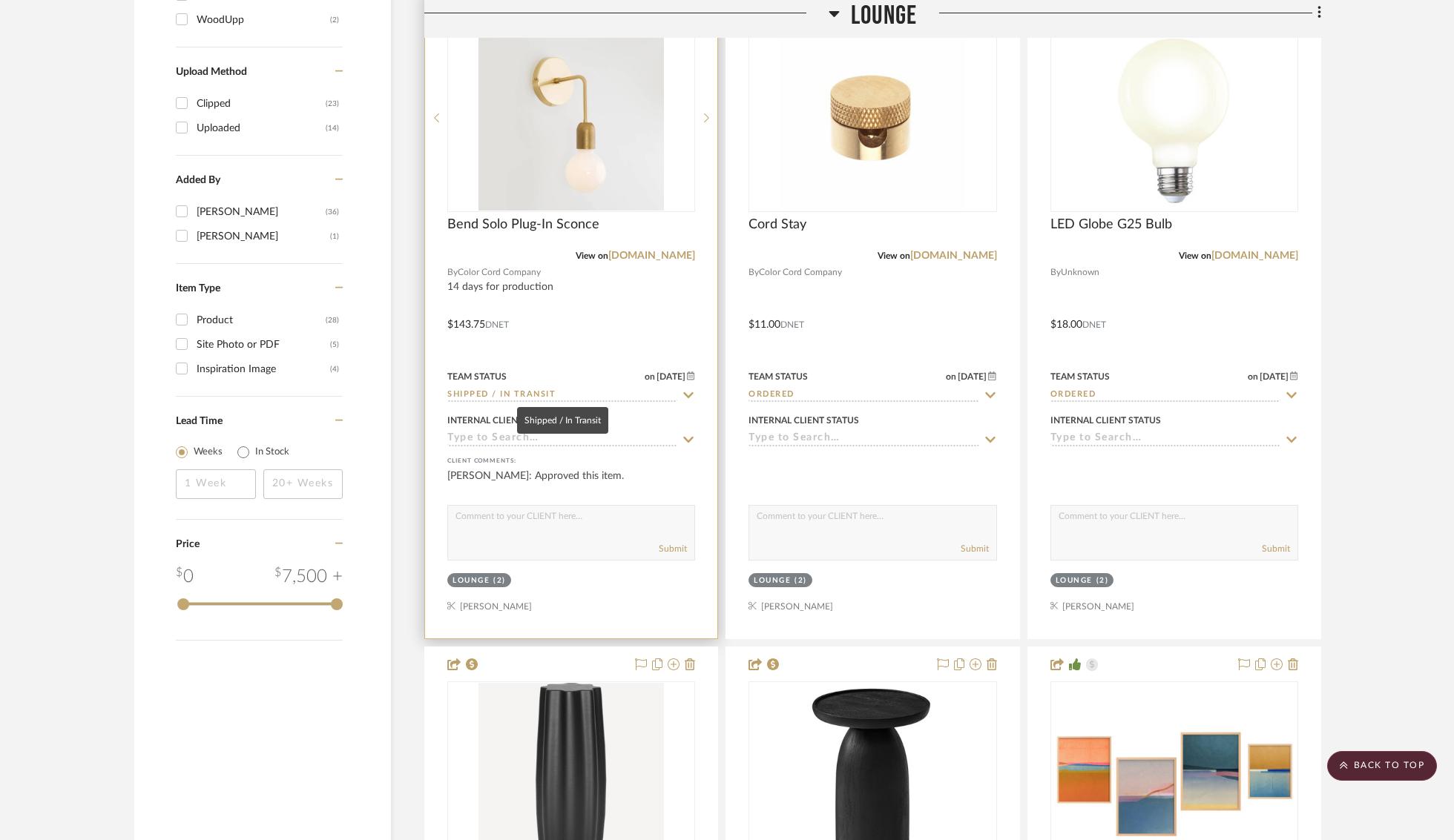
click at [550, 390] on input "Shipped / In Transit" at bounding box center [562, 395] width 230 height 14
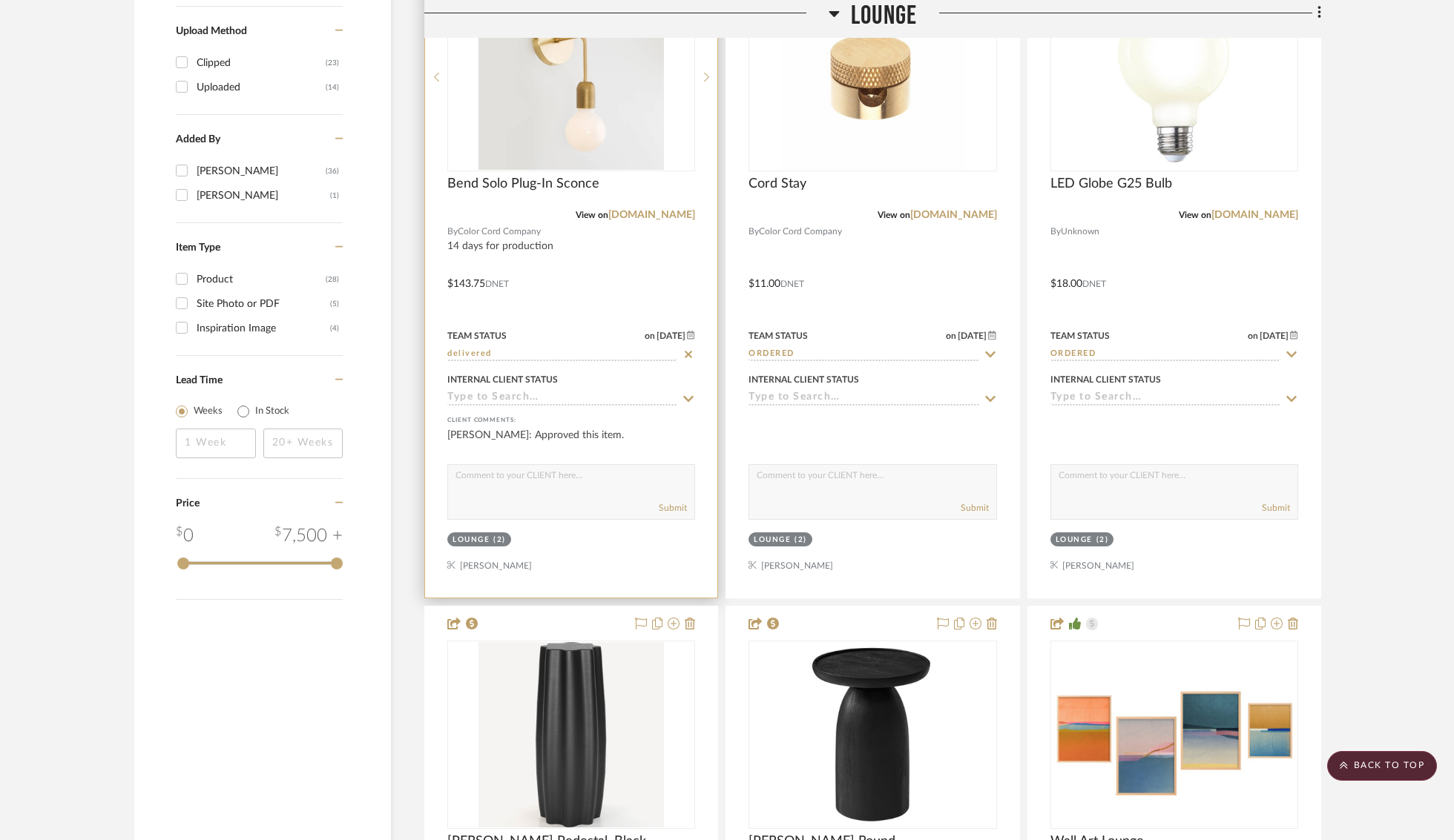
scroll to position [1853, 0]
click at [503, 352] on input "delivered" at bounding box center [562, 356] width 230 height 14
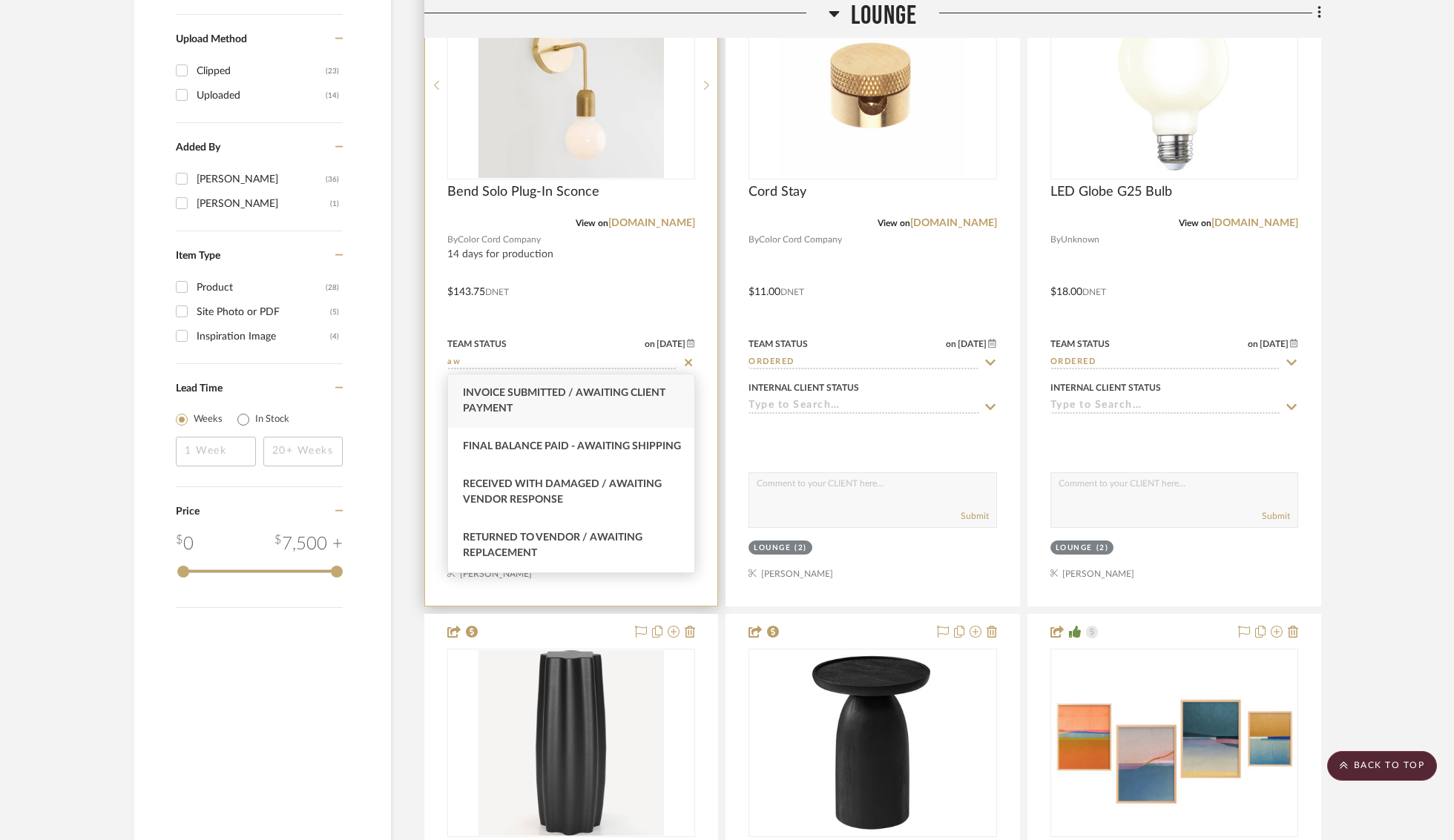
type input "a"
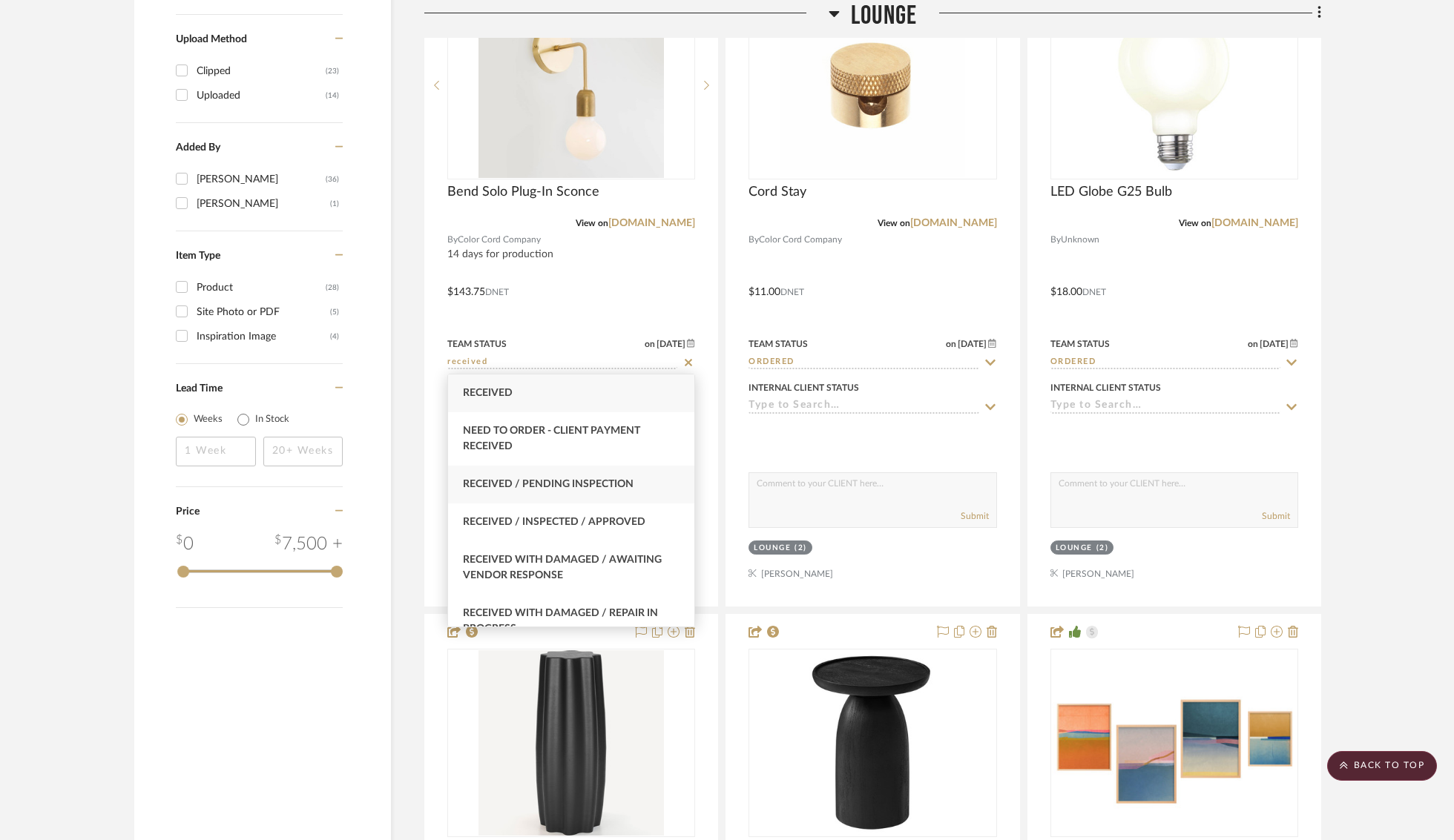
click at [610, 484] on span "Received / Pending Inspection" at bounding box center [547, 483] width 170 height 11
type input "Received / Pending Inspection"
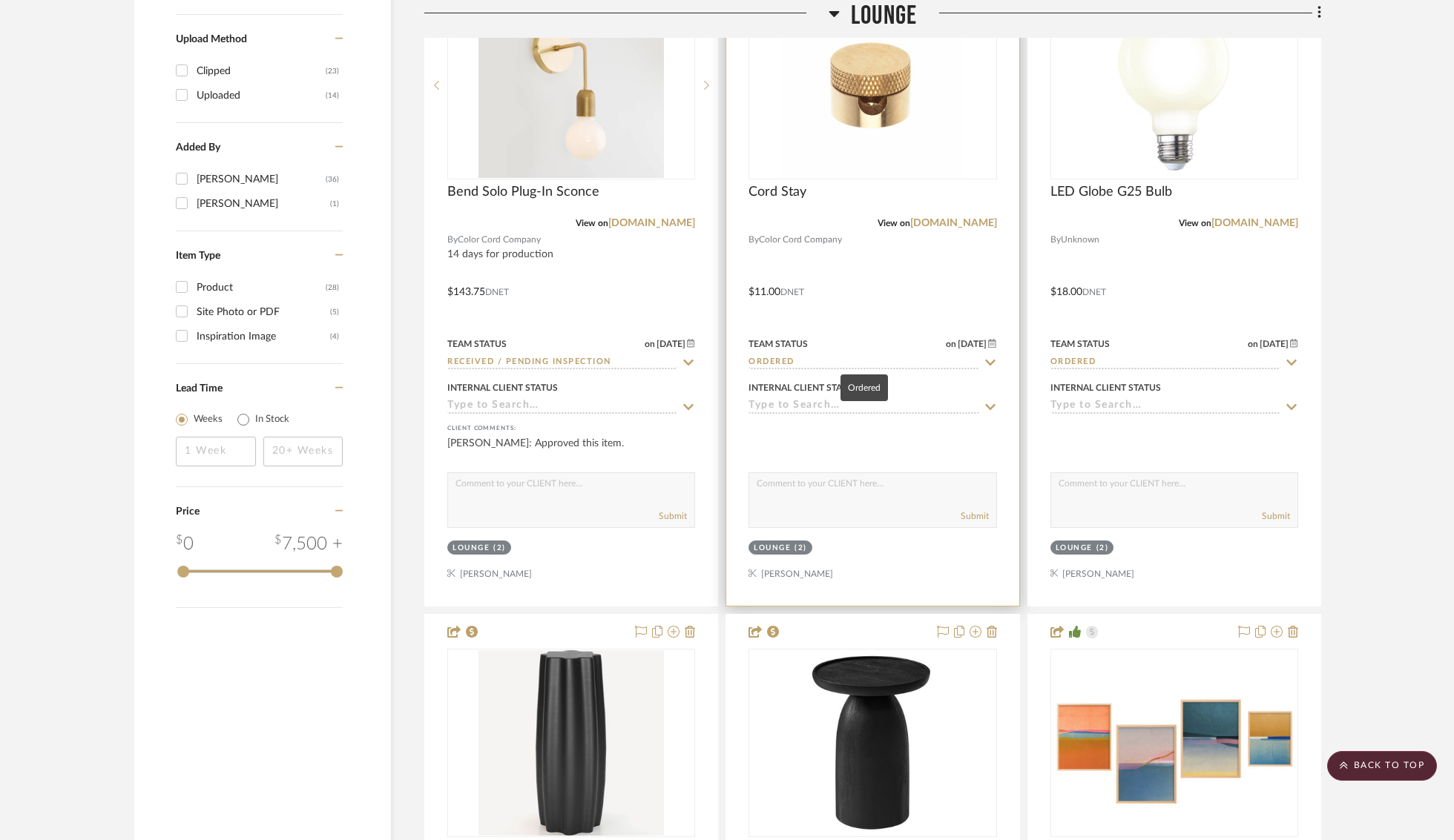
click at [841, 358] on input "Ordered" at bounding box center [863, 362] width 230 height 14
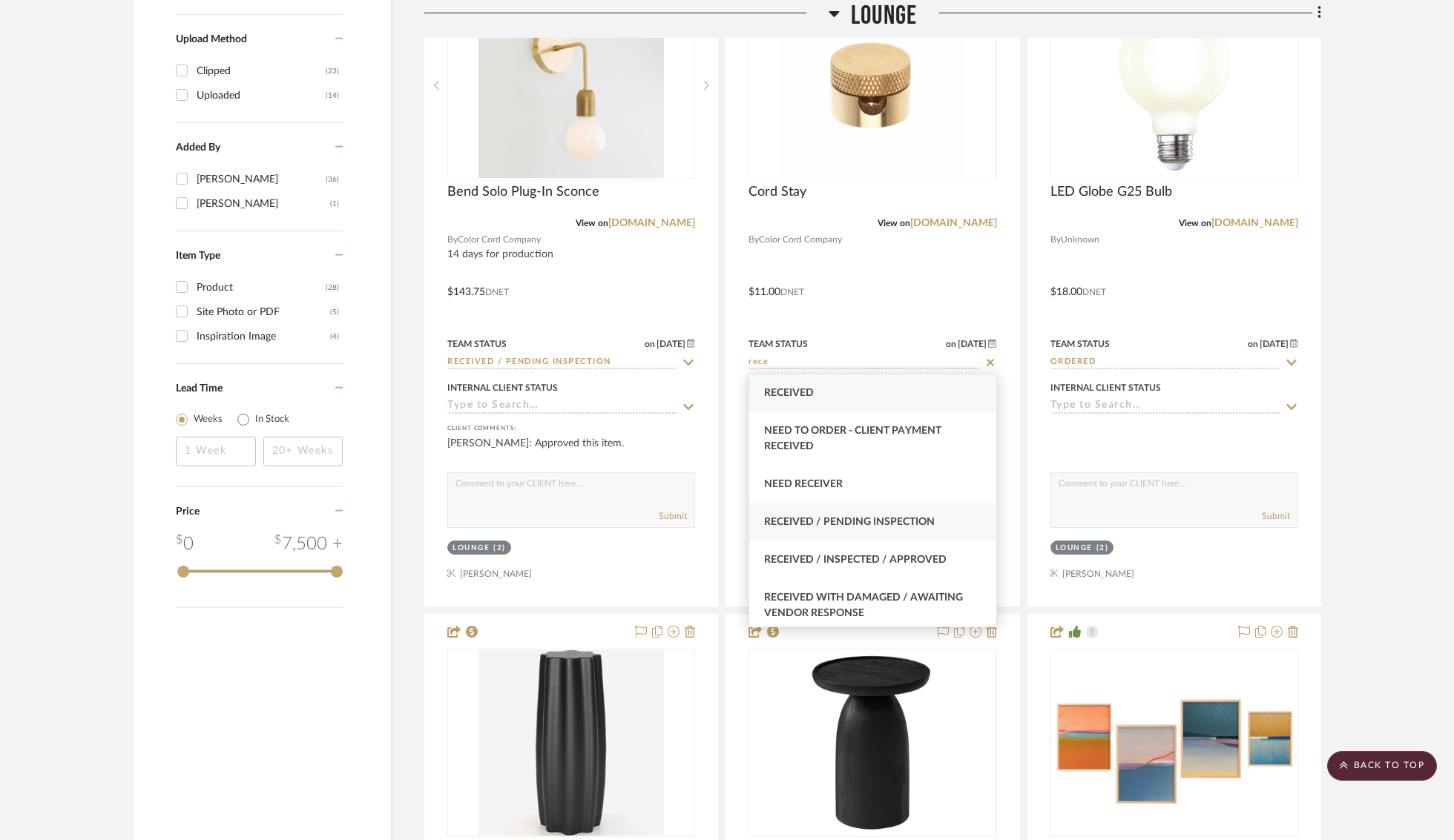
type input "rece"
click at [897, 525] on span "Received / Pending Inspection" at bounding box center [848, 522] width 170 height 11
type input "8/18/2025"
type input "Received / Pending Inspection"
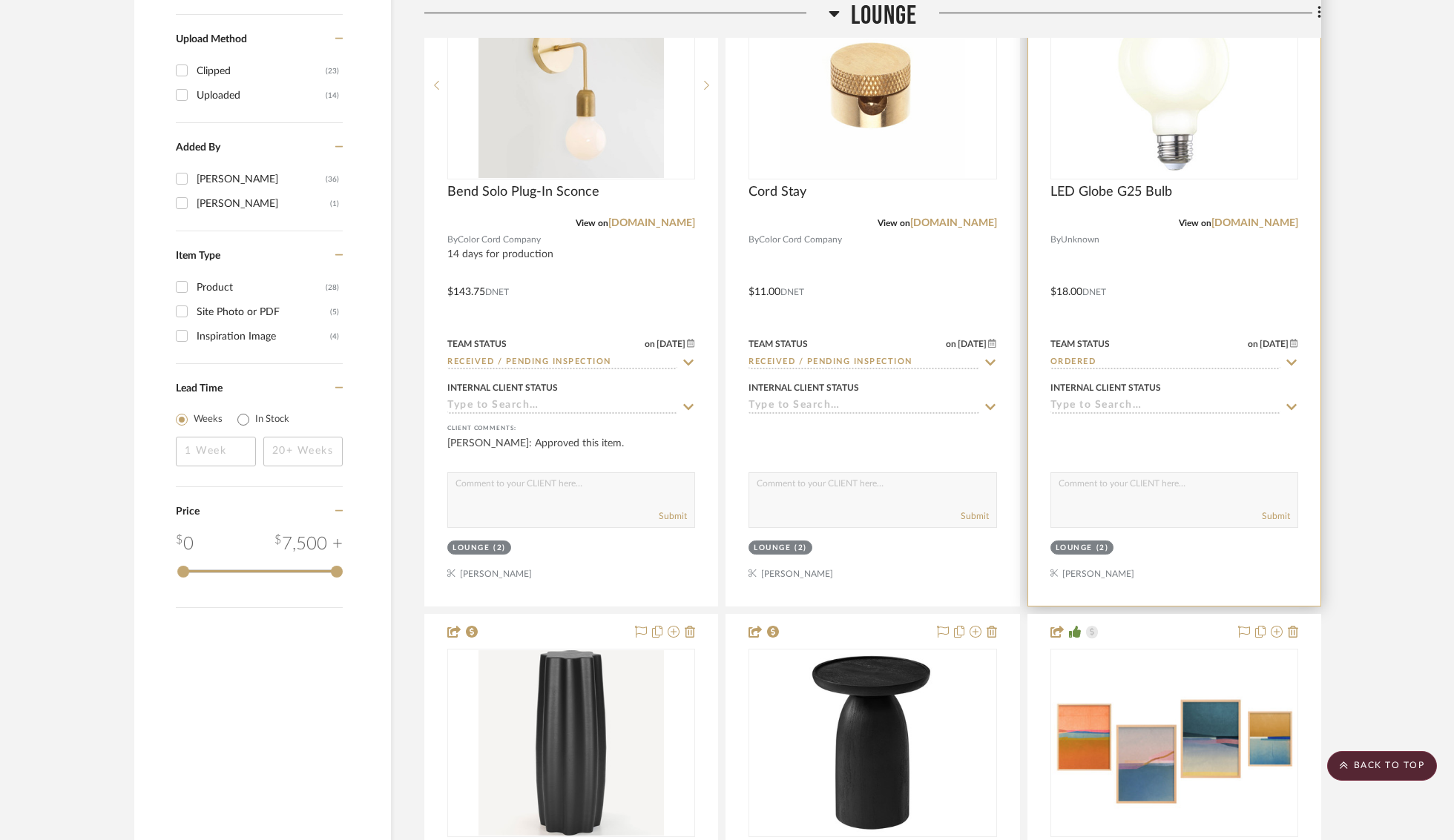
click at [1120, 358] on input "Ordered" at bounding box center [1165, 362] width 230 height 14
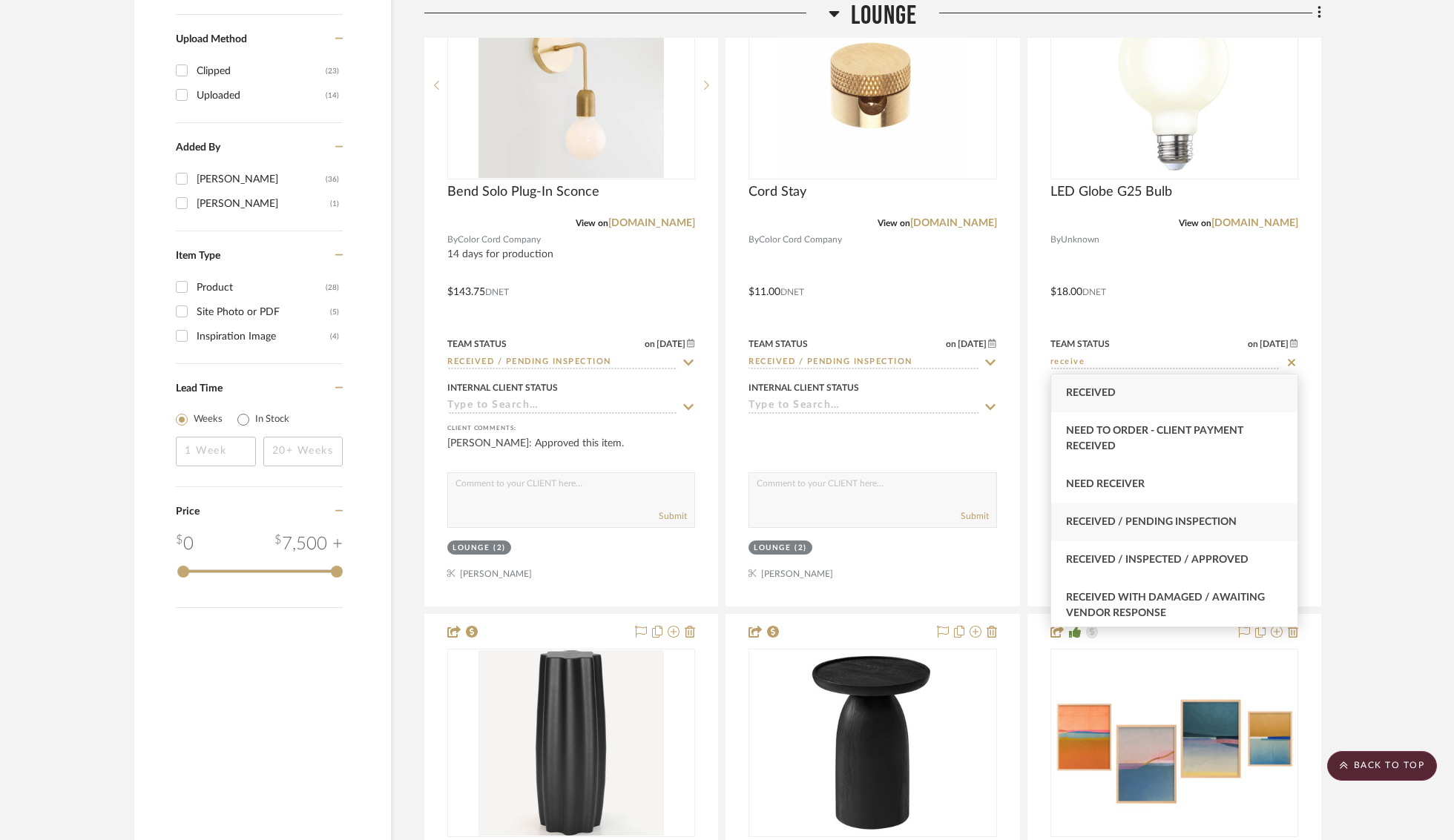
type input "receive"
drag, startPoint x: 1179, startPoint y: 527, endPoint x: 1172, endPoint y: 521, distance: 9.2
click at [1179, 526] on span "Received / Pending Inspection" at bounding box center [1150, 522] width 170 height 11
type input "8/18/2025"
type input "Received / Pending Inspection"
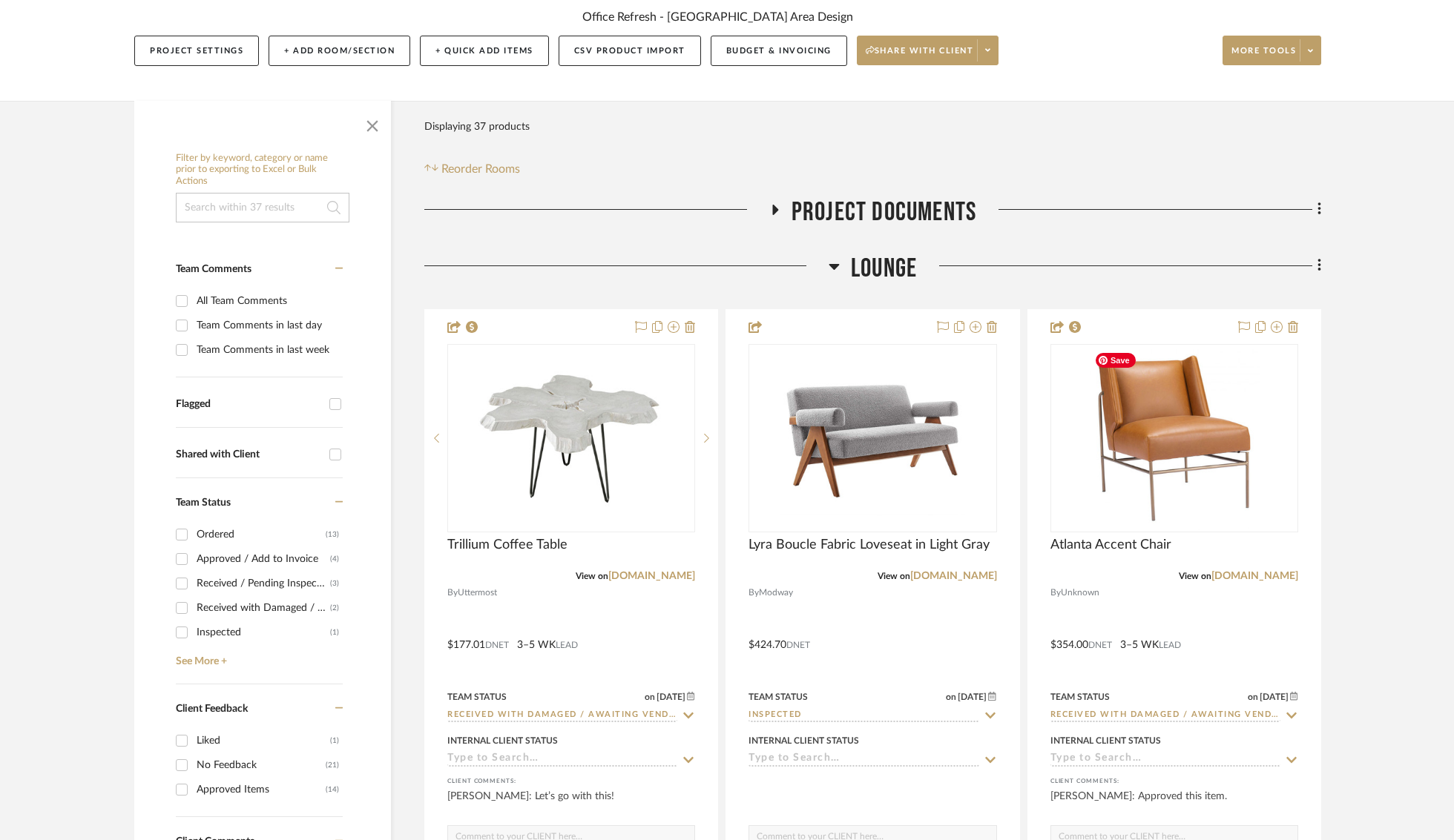
scroll to position [468, 0]
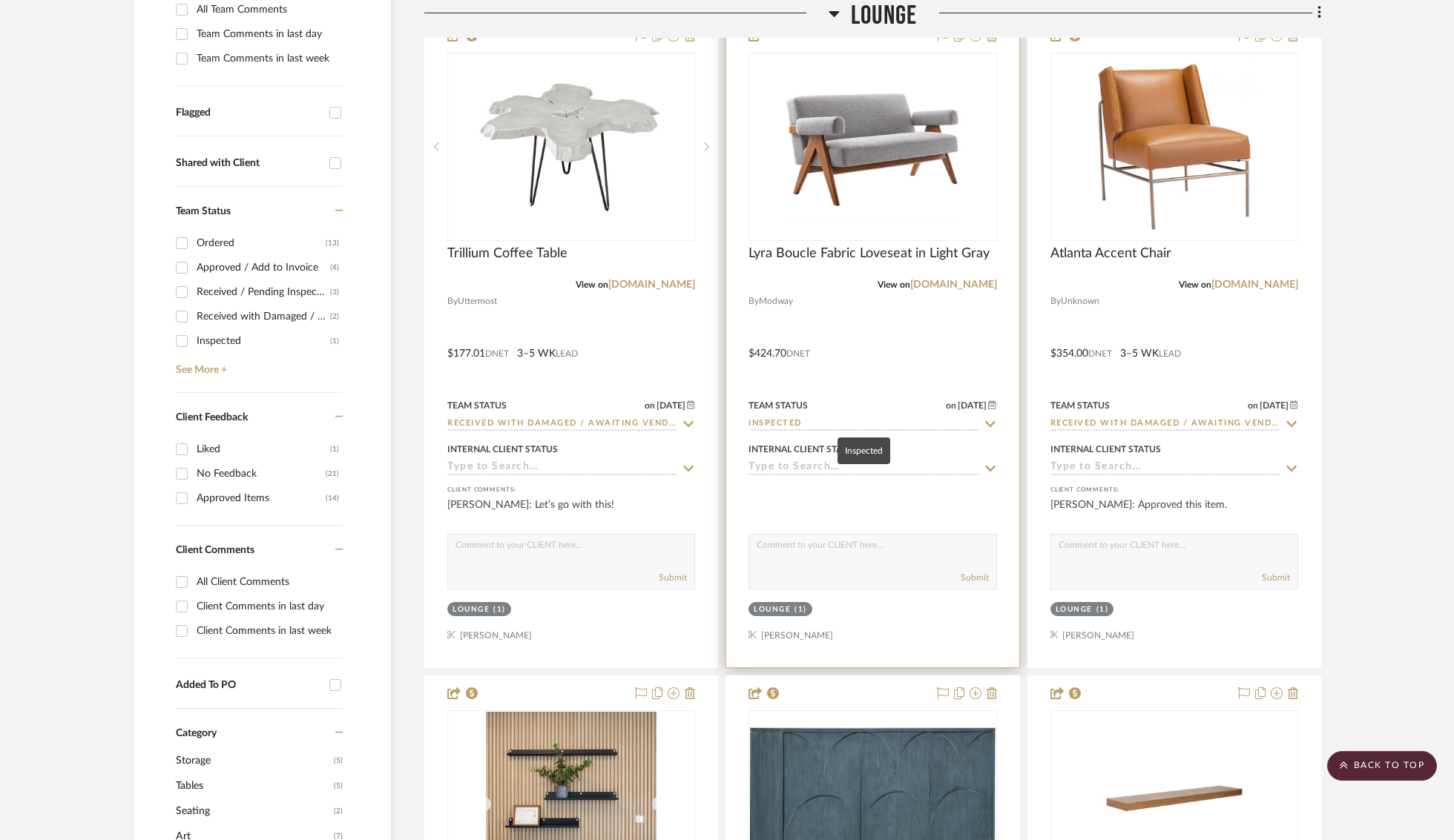
click at [794, 423] on input "Inspected" at bounding box center [863, 424] width 230 height 14
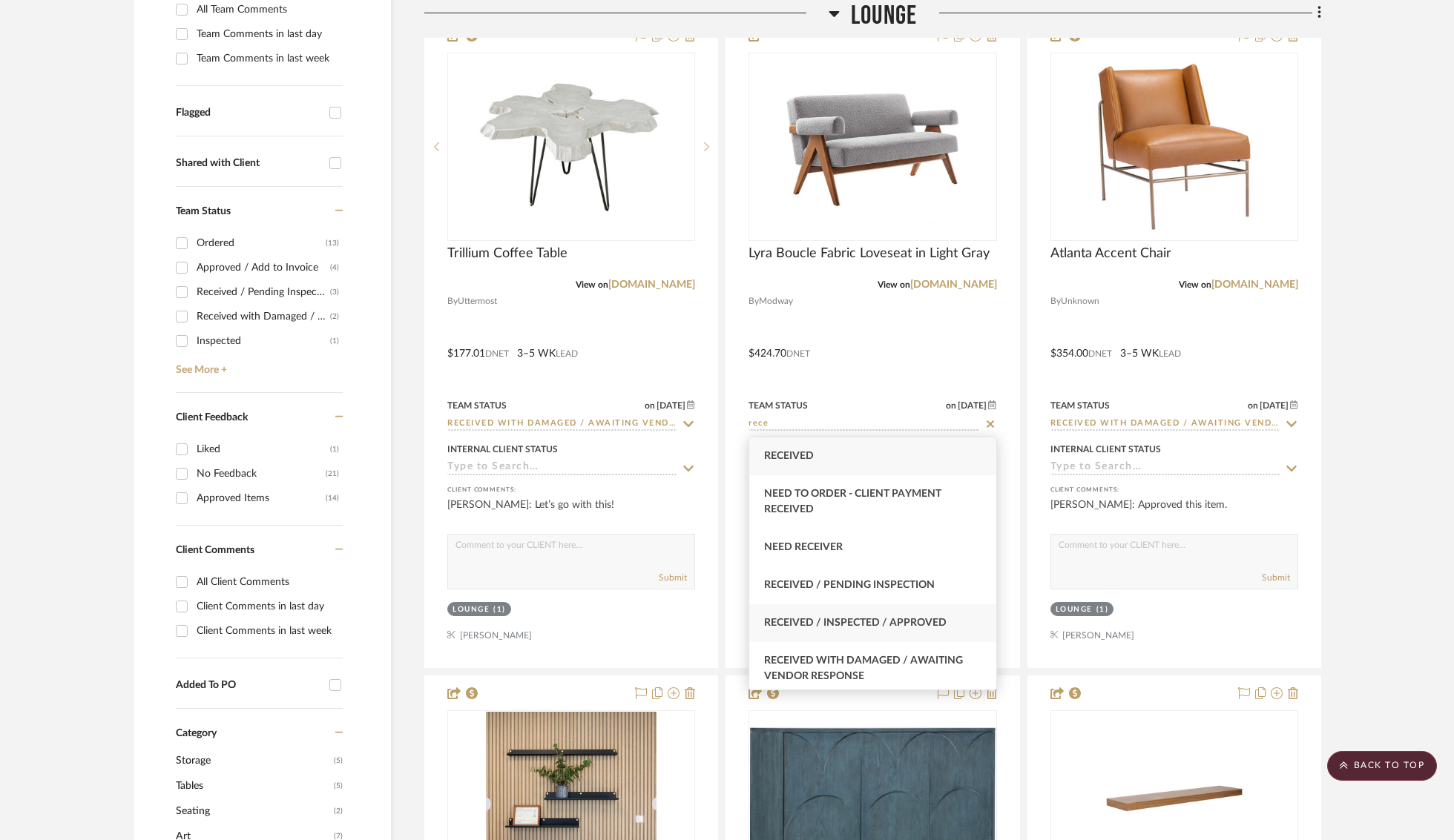
click at [906, 621] on span "Received / Inspected / Approved" at bounding box center [855, 623] width 183 height 11
type input "Received / Inspected / Approved"
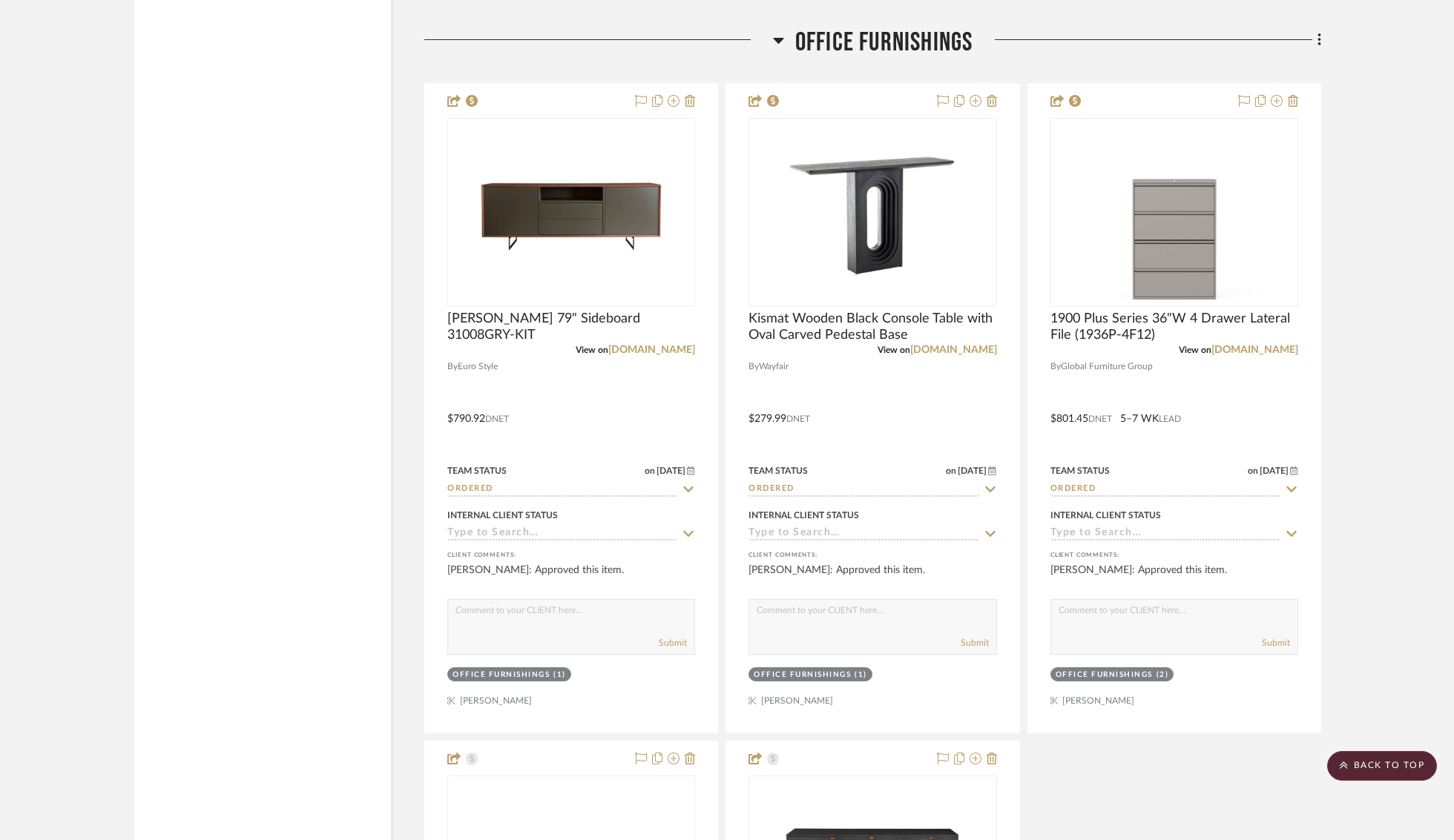
scroll to position [4487, 0]
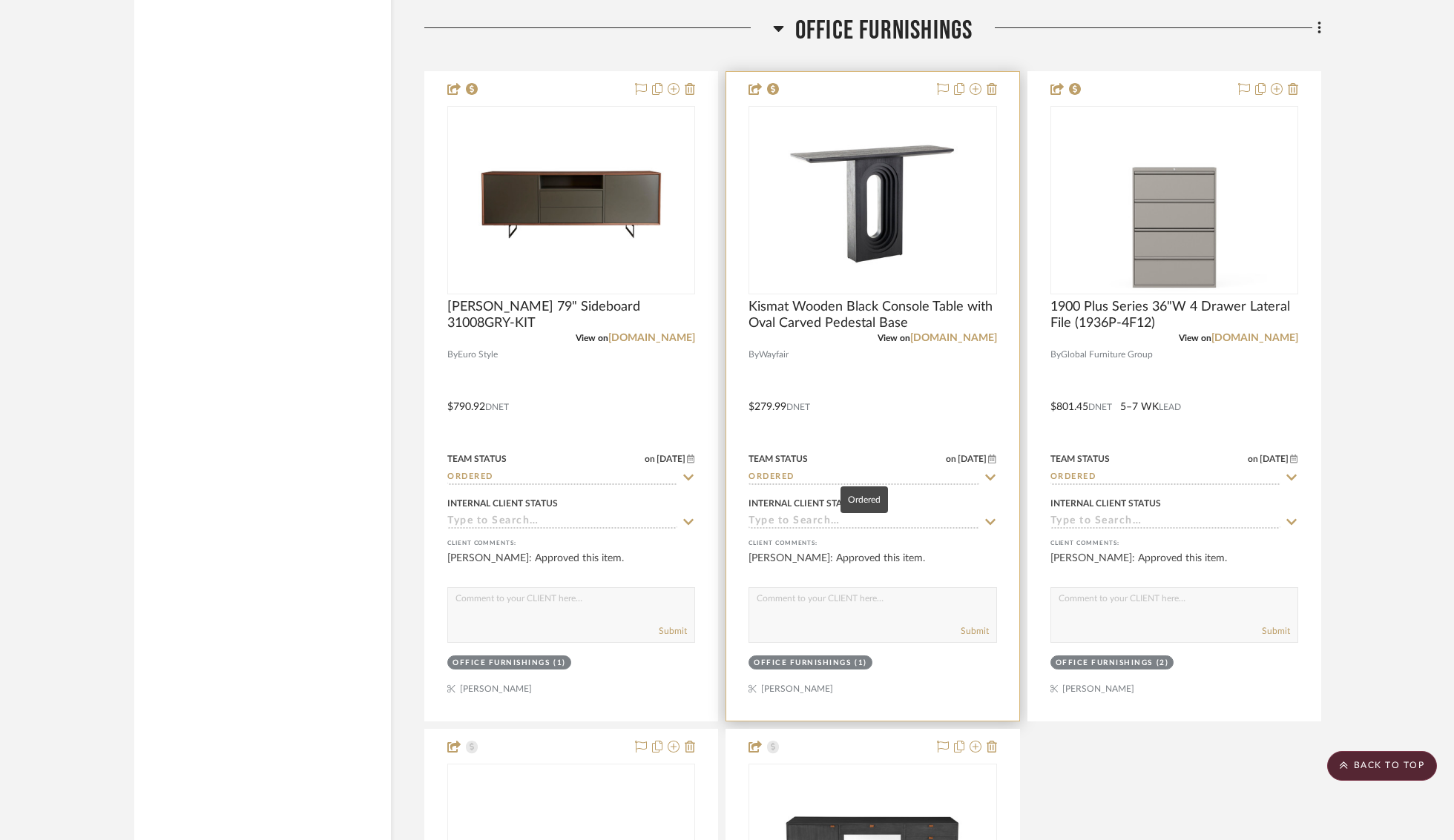
click at [798, 475] on input "Ordered" at bounding box center [863, 478] width 230 height 14
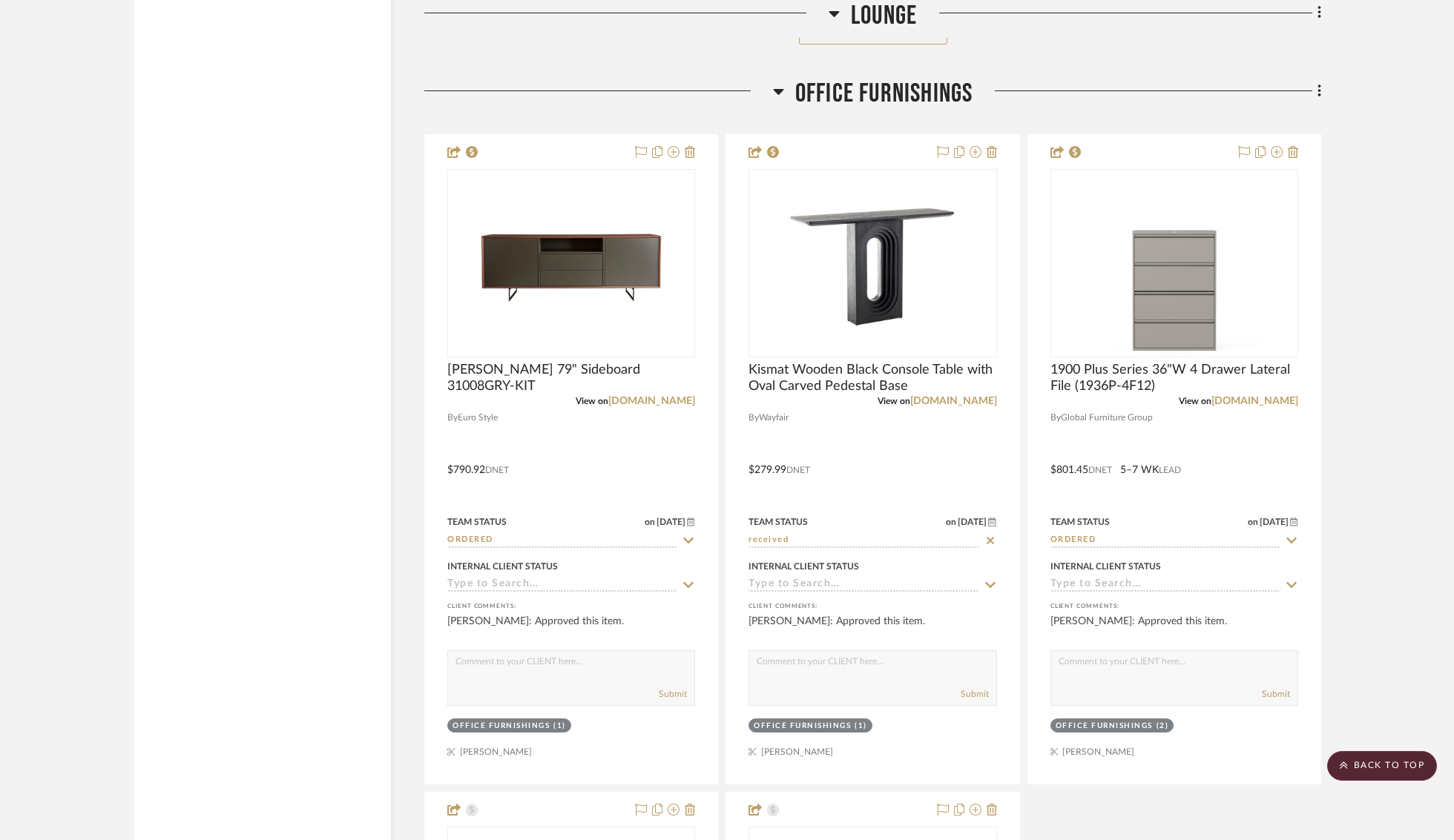
scroll to position [4414, 0]
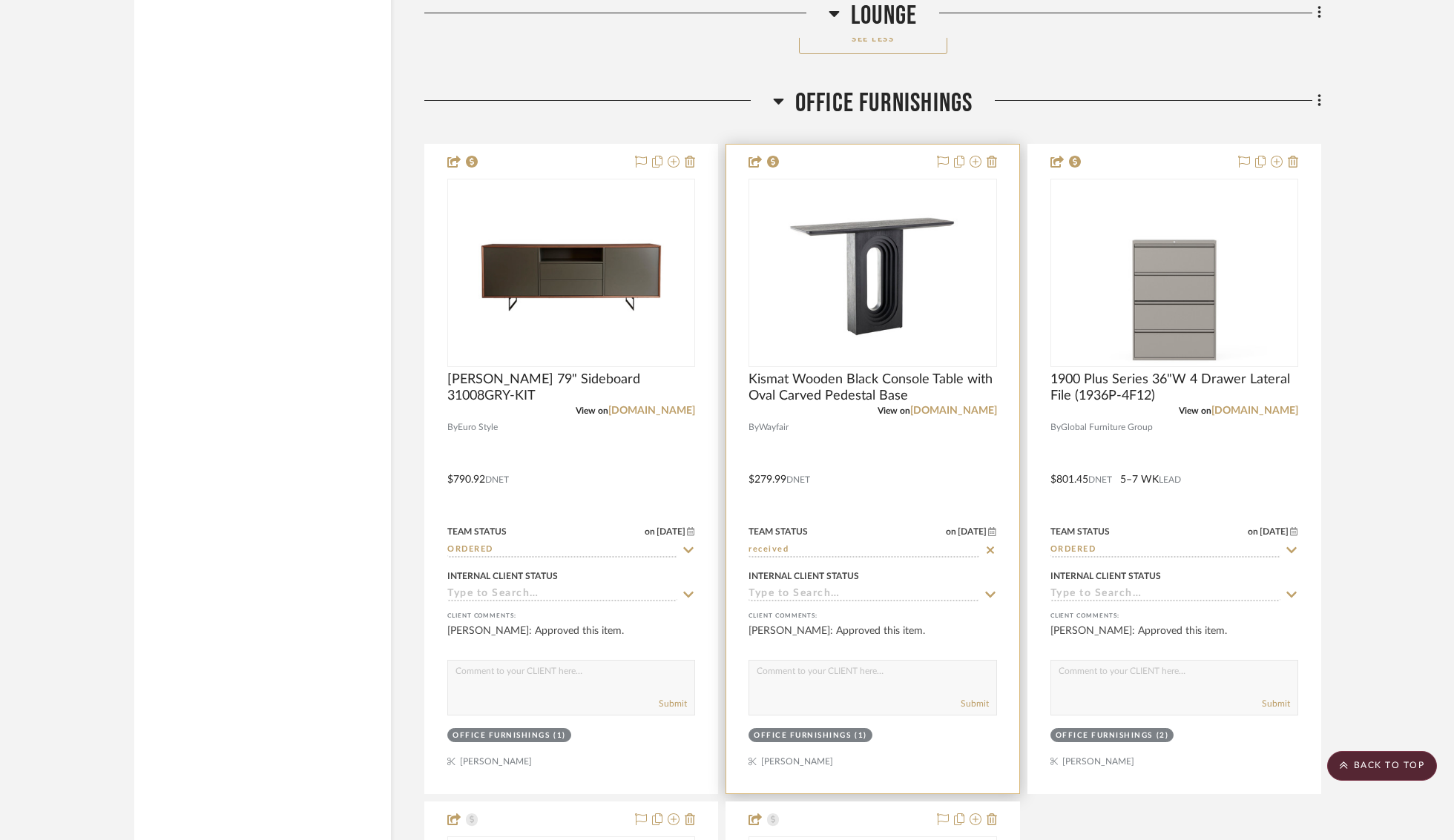
click at [818, 545] on input "received" at bounding box center [863, 550] width 230 height 14
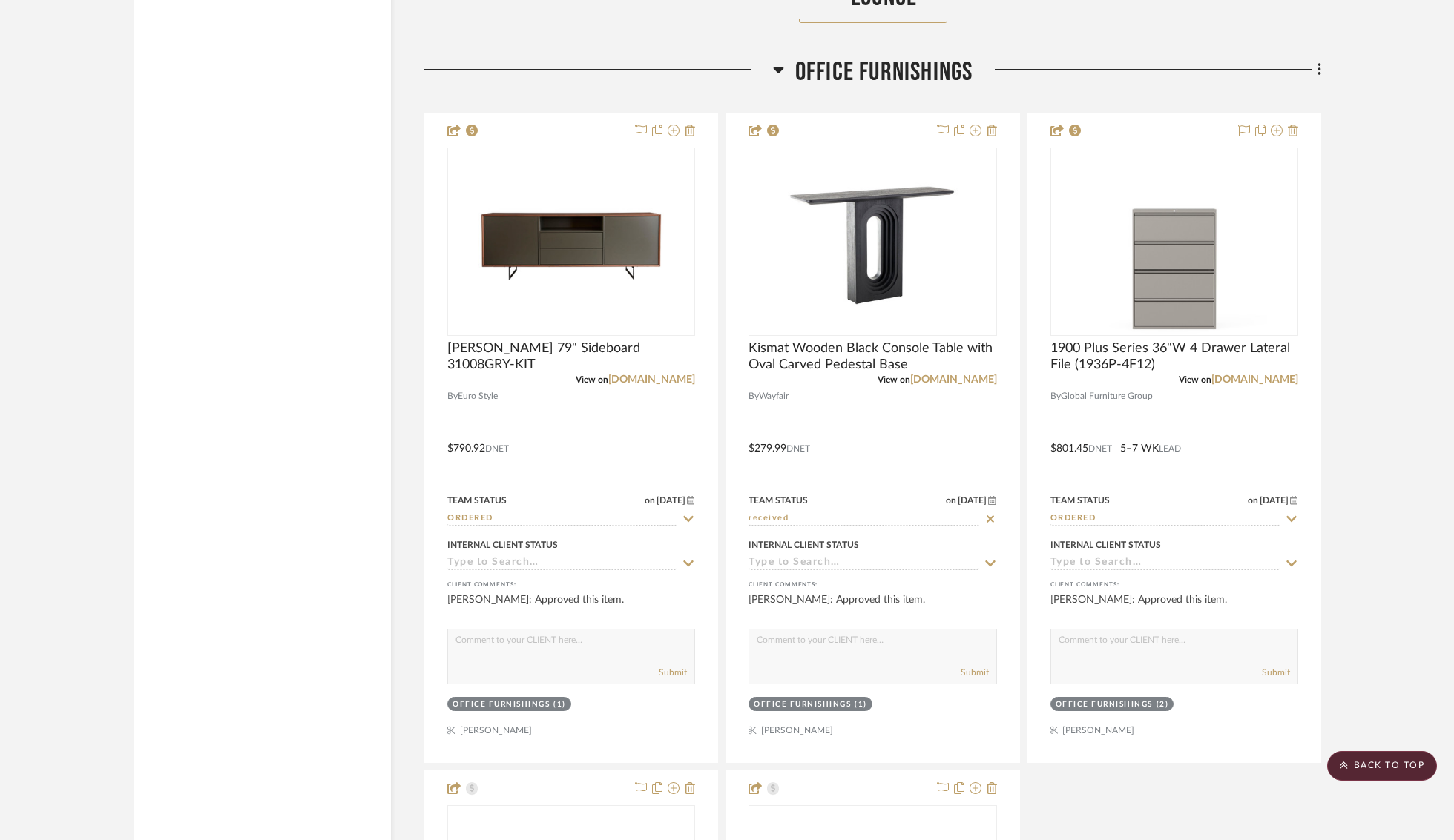
scroll to position [4453, 0]
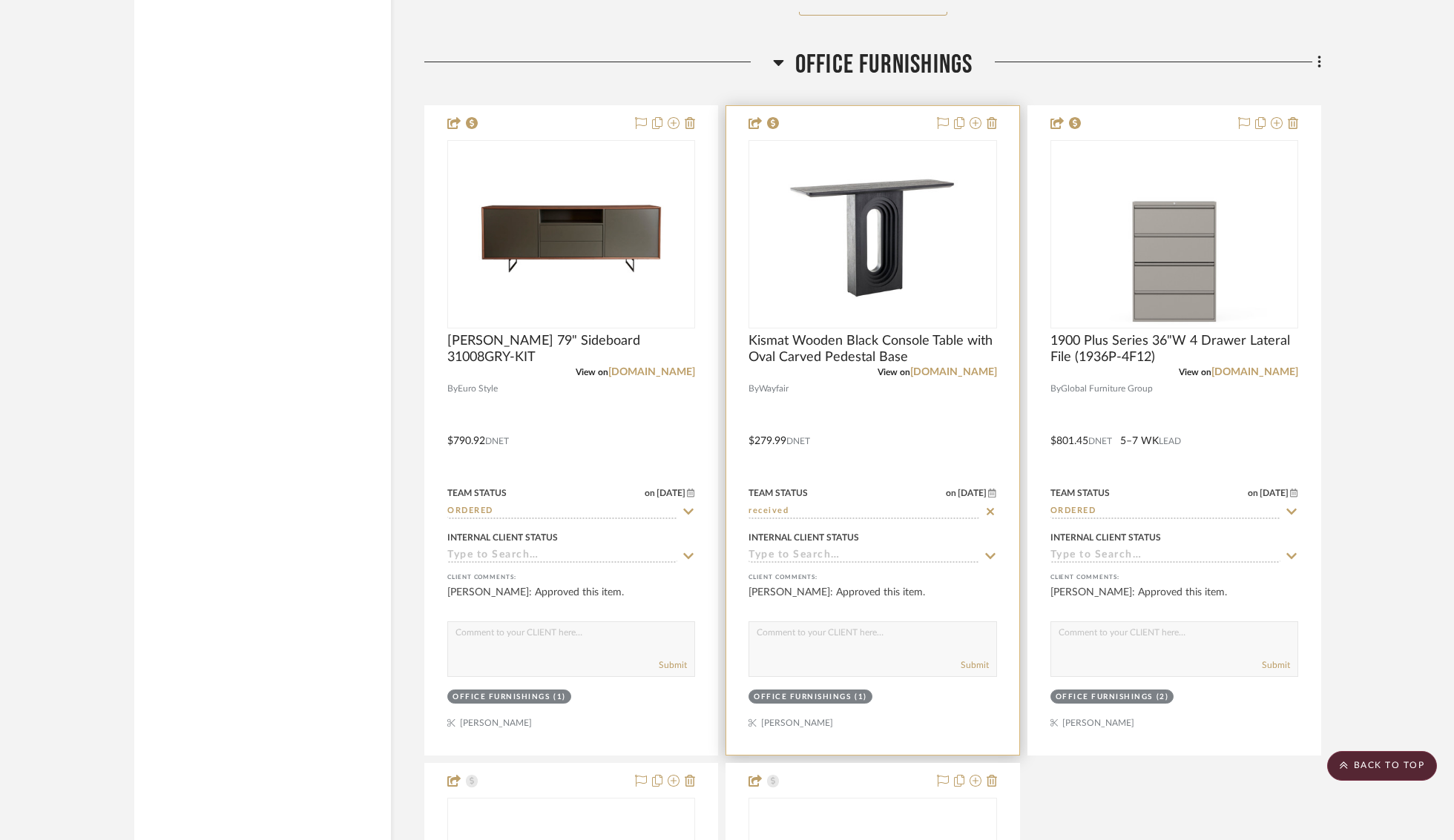
click at [808, 507] on input "received" at bounding box center [863, 511] width 230 height 14
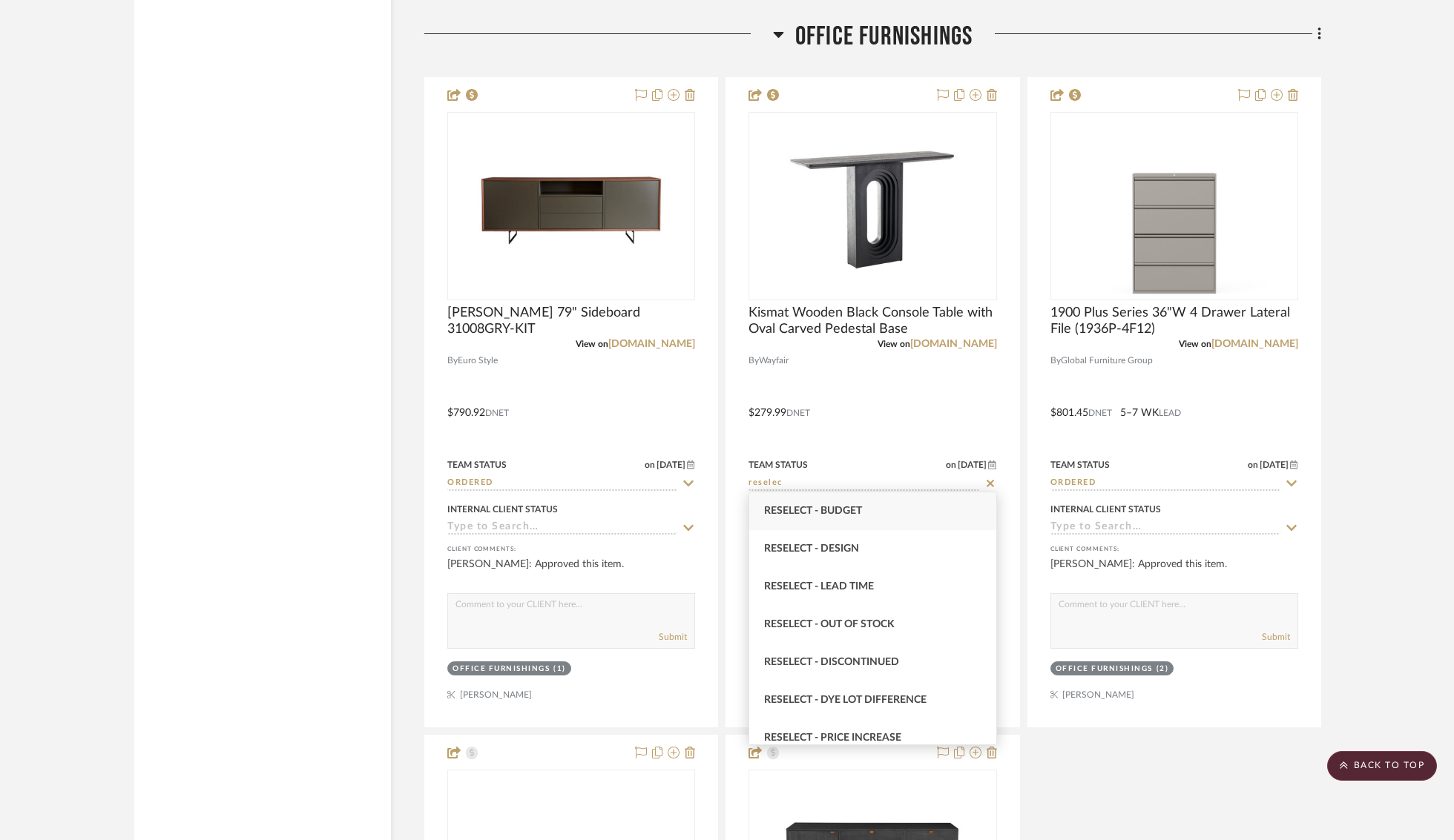
scroll to position [50, 0]
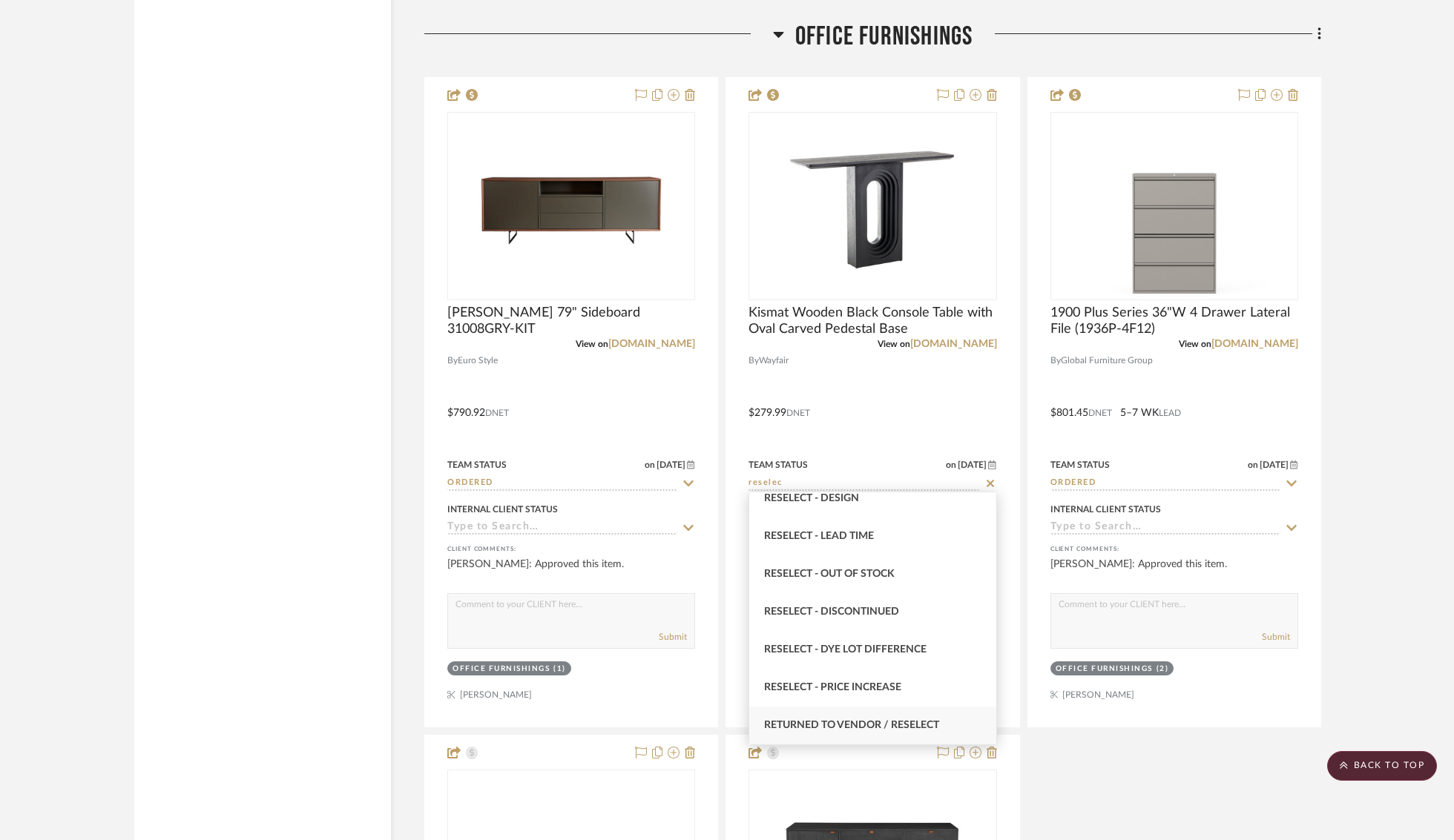
type input "reselec"
click at [865, 692] on span "Returned to Vendor / Reselect" at bounding box center [851, 725] width 175 height 11
type input "8/18/2025"
type input "Returned to Vendor / Reselect"
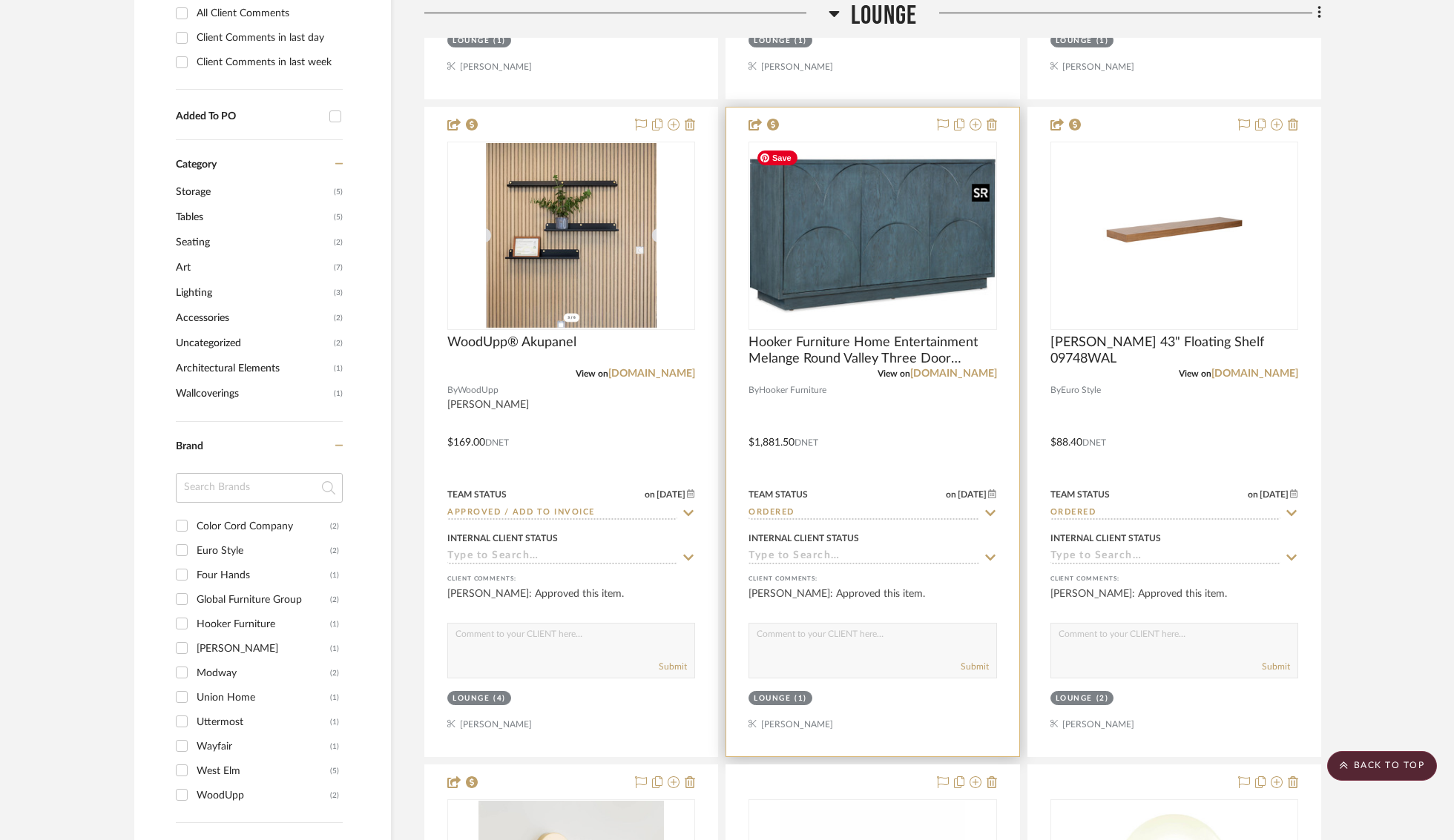
scroll to position [1041, 0]
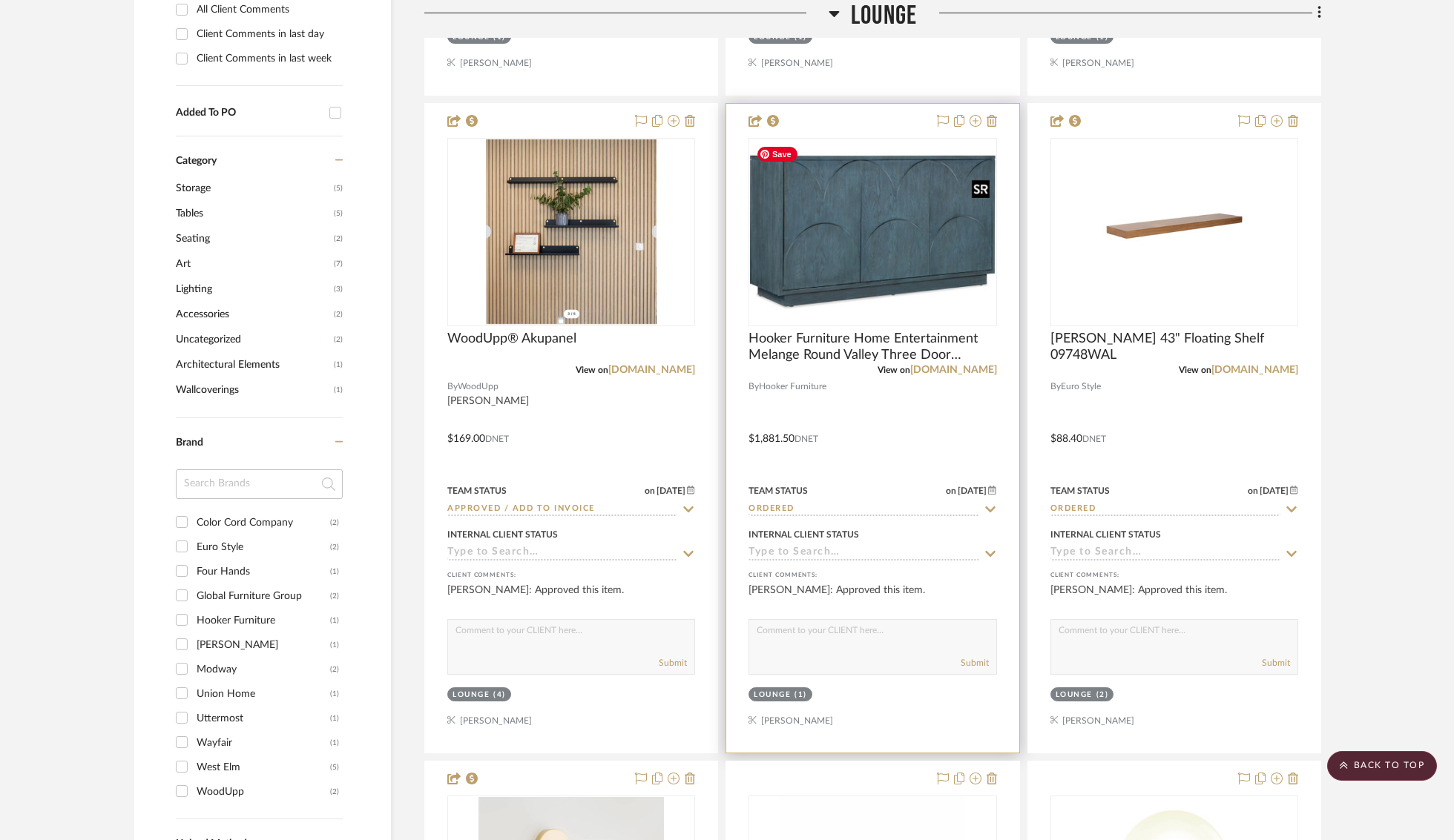
click at [894, 246] on img "0" at bounding box center [872, 232] width 245 height 184
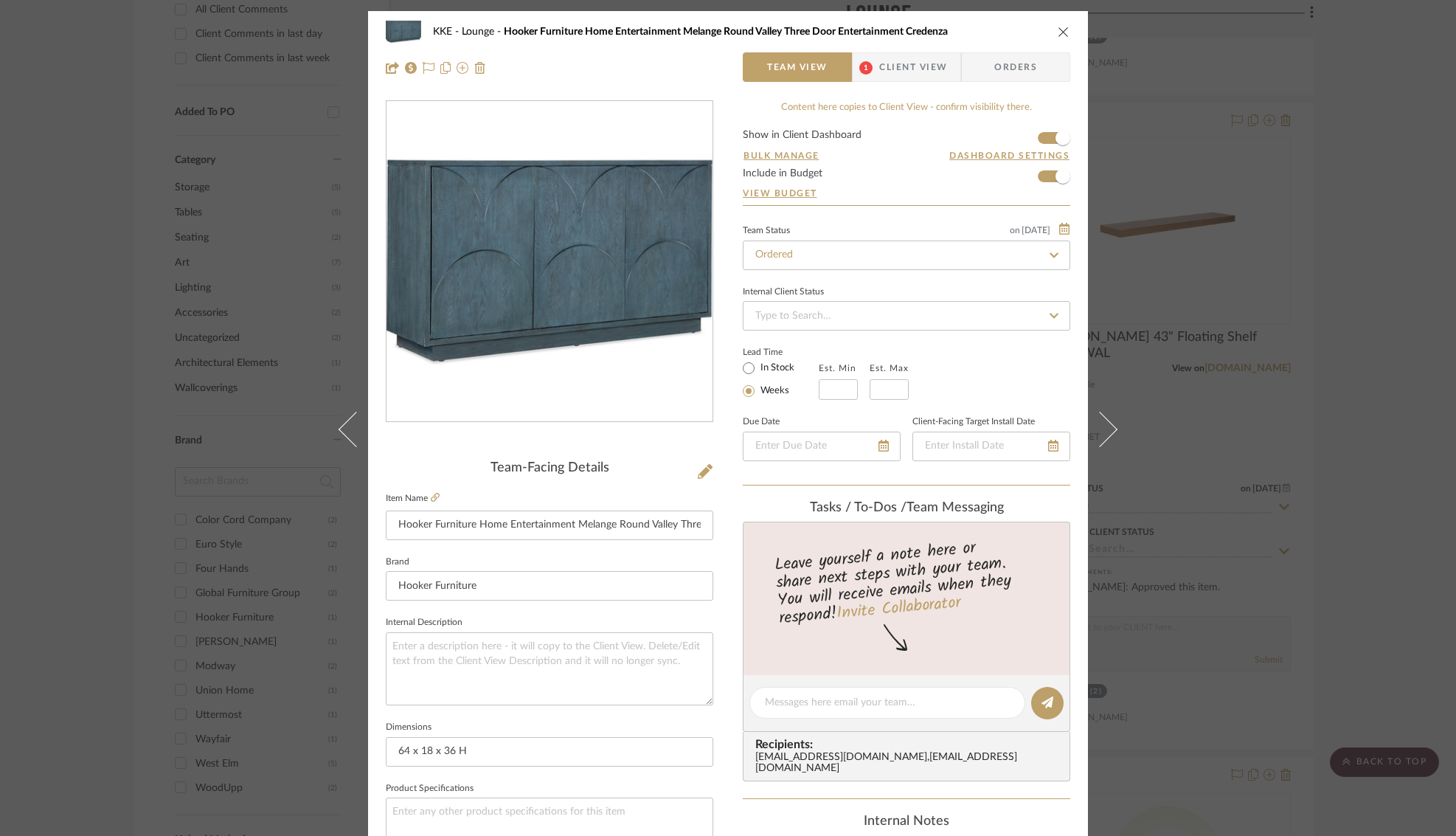
scroll to position [1, 0]
click at [1058, 33] on icon "close" at bounding box center [1063, 31] width 11 height 11
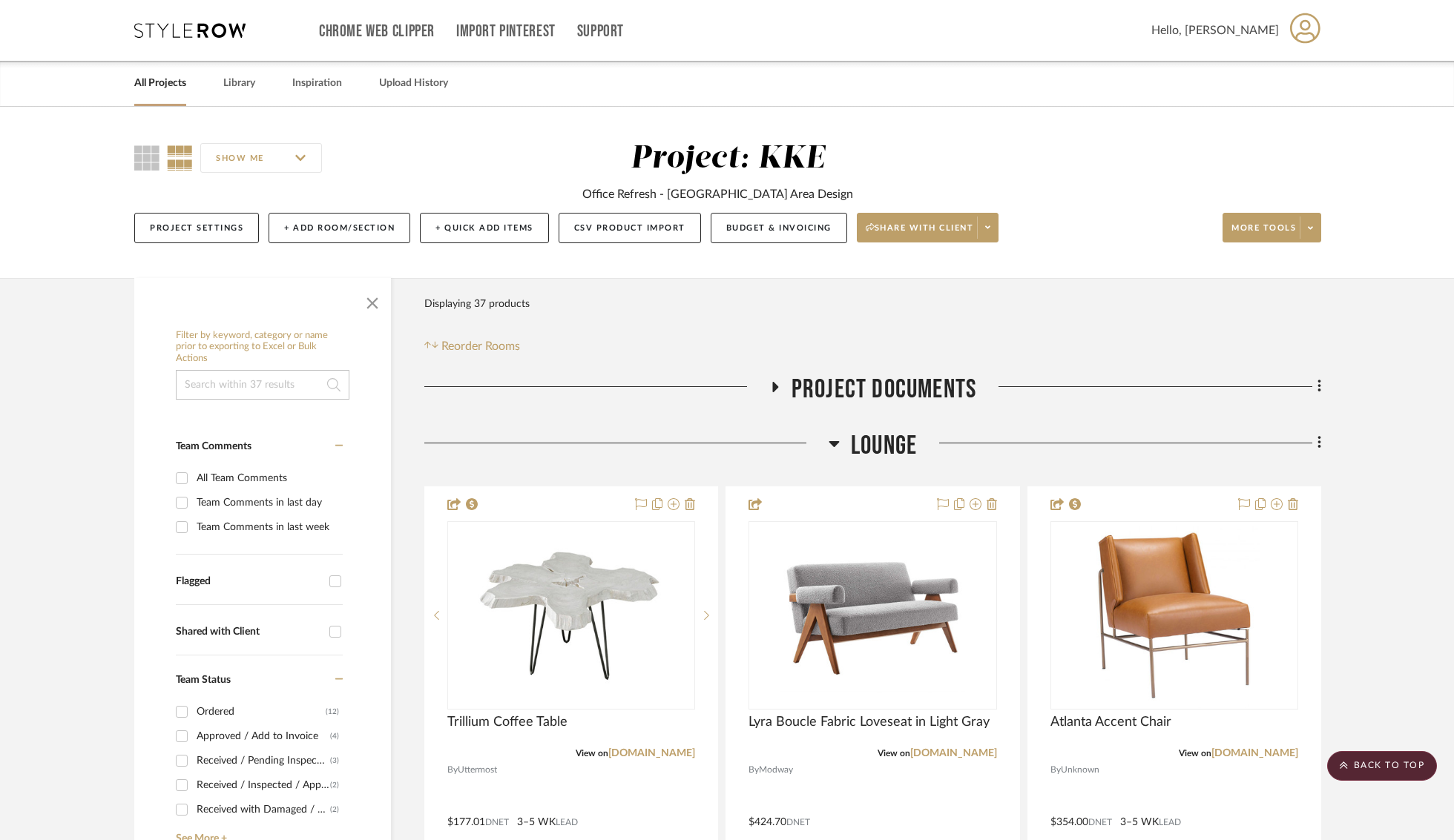
scroll to position [470, 0]
